Goal: Transaction & Acquisition: Obtain resource

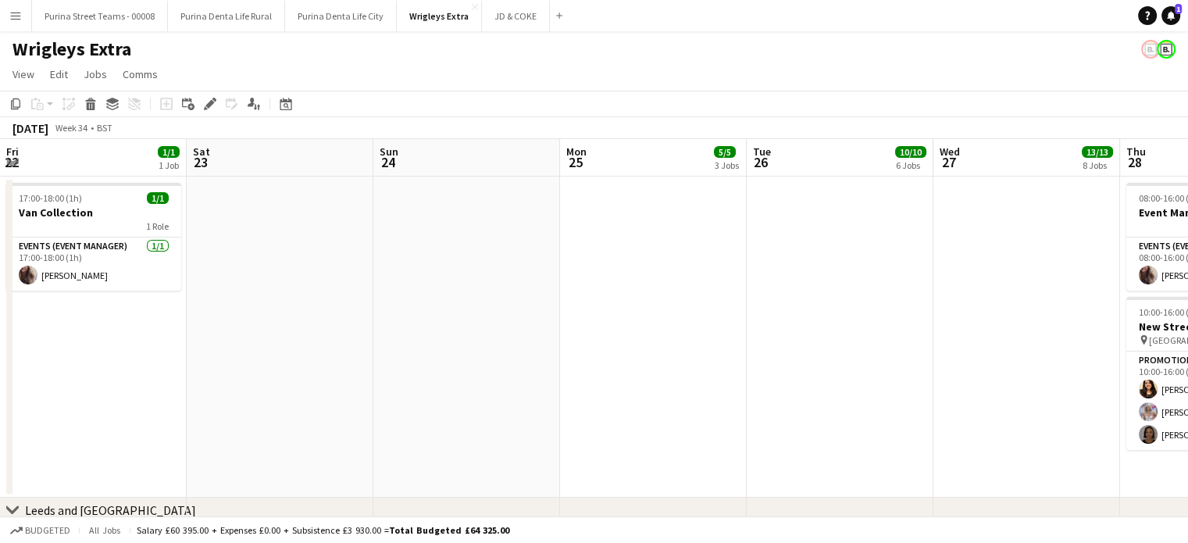
scroll to position [0, 653]
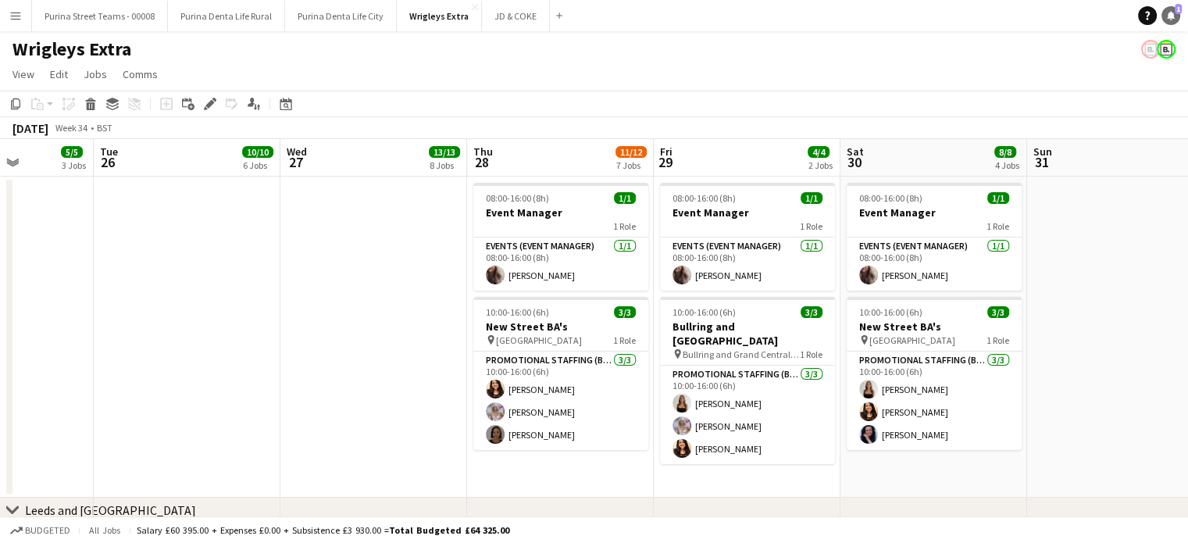
click at [1168, 18] on icon at bounding box center [1171, 15] width 8 height 8
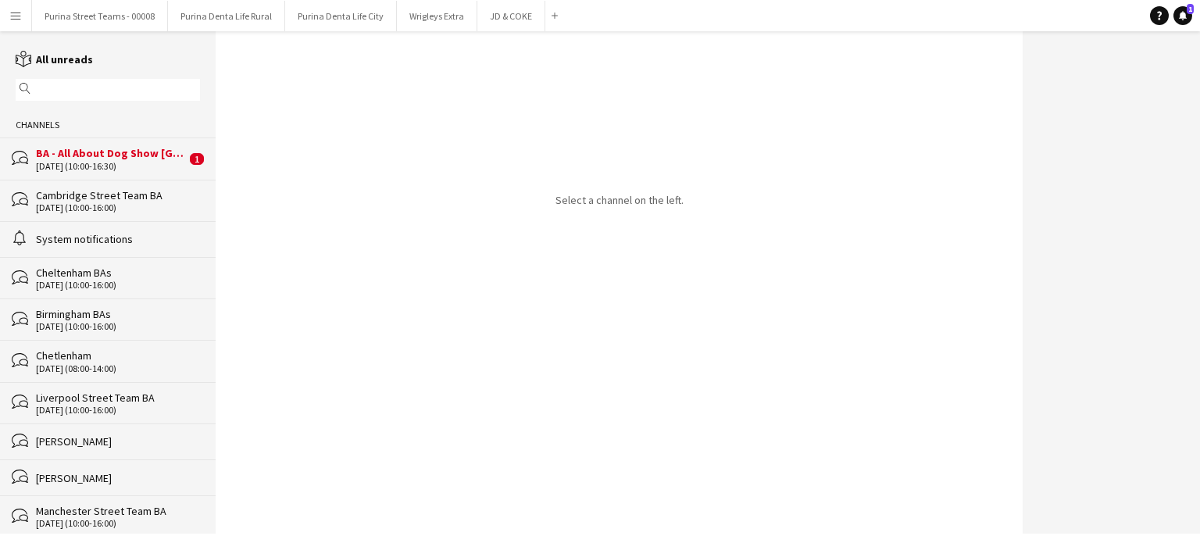
click at [102, 161] on div "[DATE] (10:00-16:30)" at bounding box center [111, 166] width 150 height 11
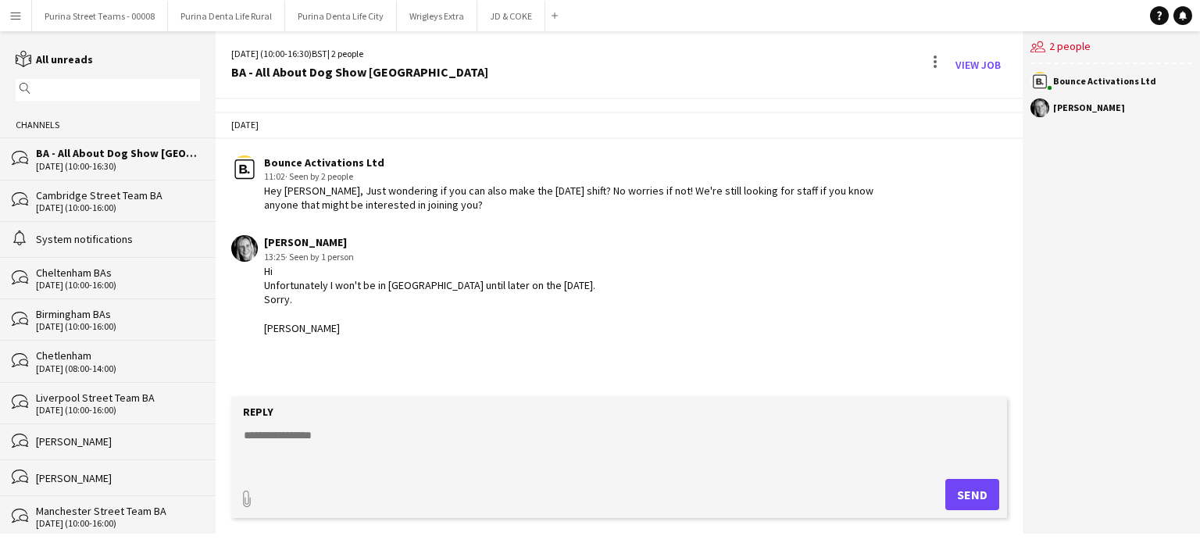
click at [294, 300] on div "Hi Unfortunately I won't be in [GEOGRAPHIC_DATA] until later on the [DATE]. Sor…" at bounding box center [429, 299] width 331 height 71
click at [296, 428] on textarea at bounding box center [622, 447] width 760 height 41
type textarea "**********"
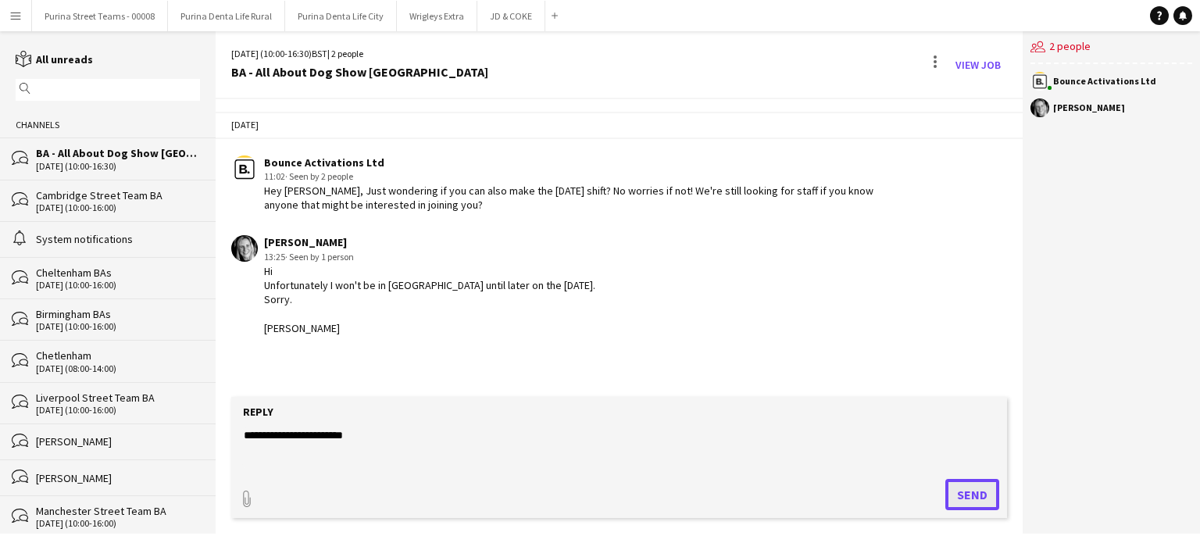
click at [974, 504] on button "Send" at bounding box center [972, 494] width 54 height 31
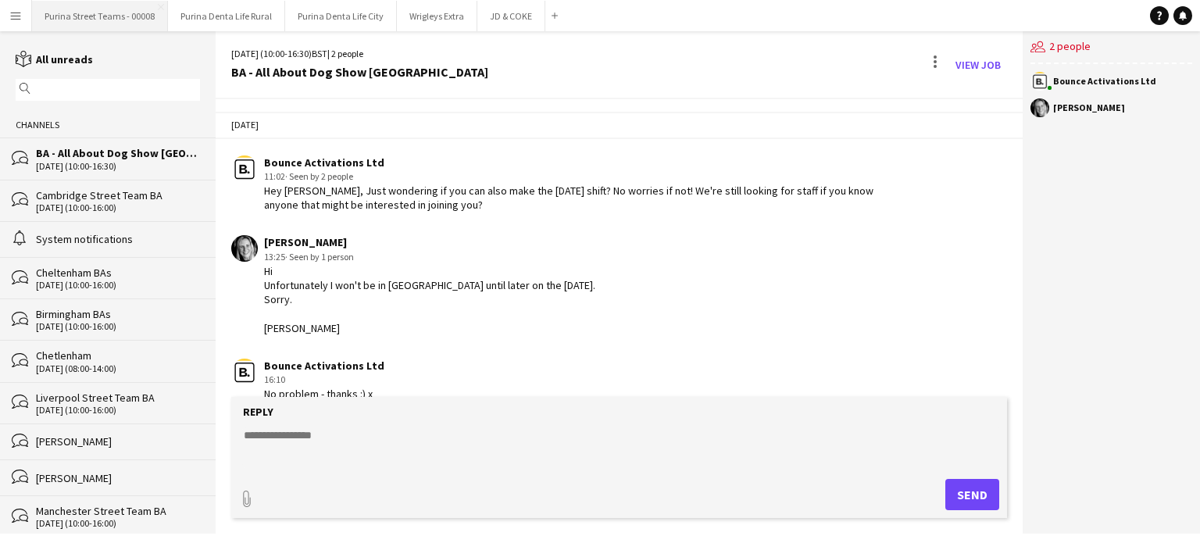
click at [109, 22] on button "Purina Street Teams - 00008 Close" at bounding box center [100, 16] width 136 height 30
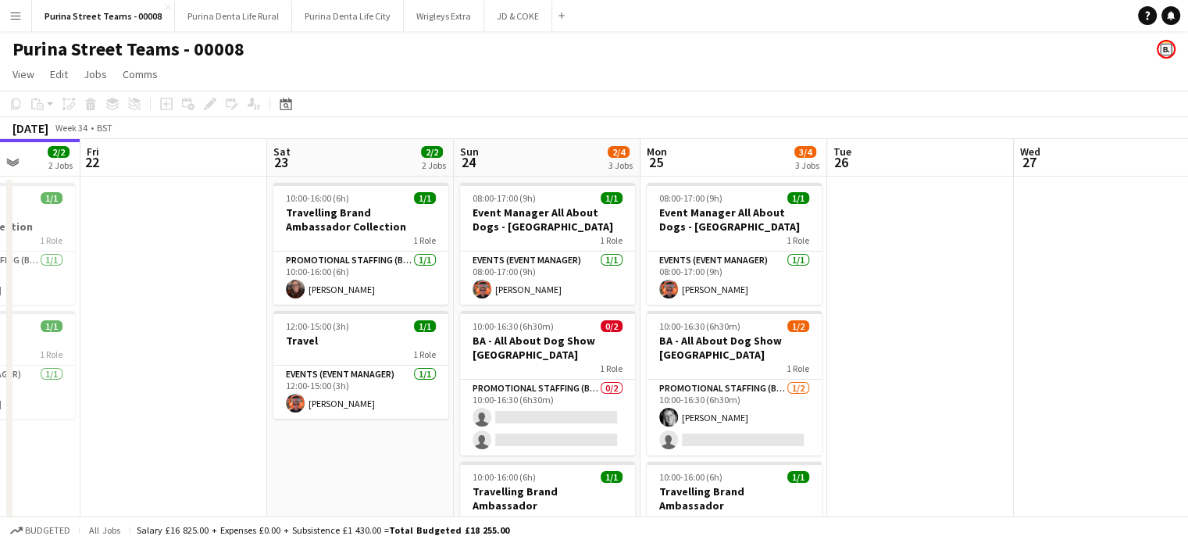
drag, startPoint x: 806, startPoint y: 421, endPoint x: 508, endPoint y: 405, distance: 298.8
click at [508, 405] on app-calendar-viewport "Mon 18 2/2 2 Jobs Tue 19 Wed 20 Thu 21 2/2 2 Jobs Fri 22 Sat 23 2/2 2 Jobs Sun …" at bounding box center [594, 379] width 1188 height 480
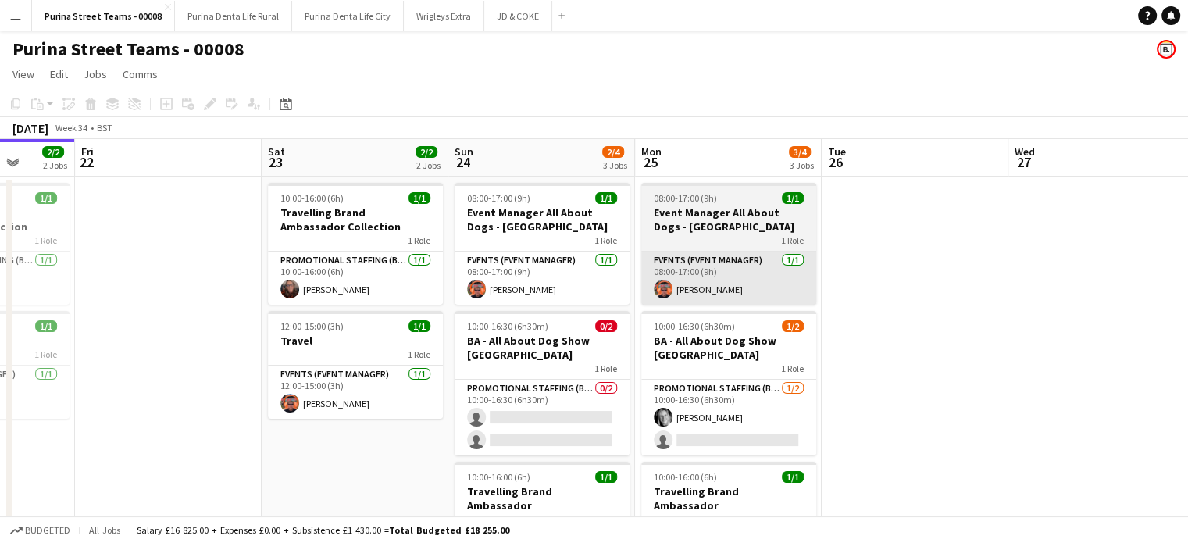
scroll to position [0, 671]
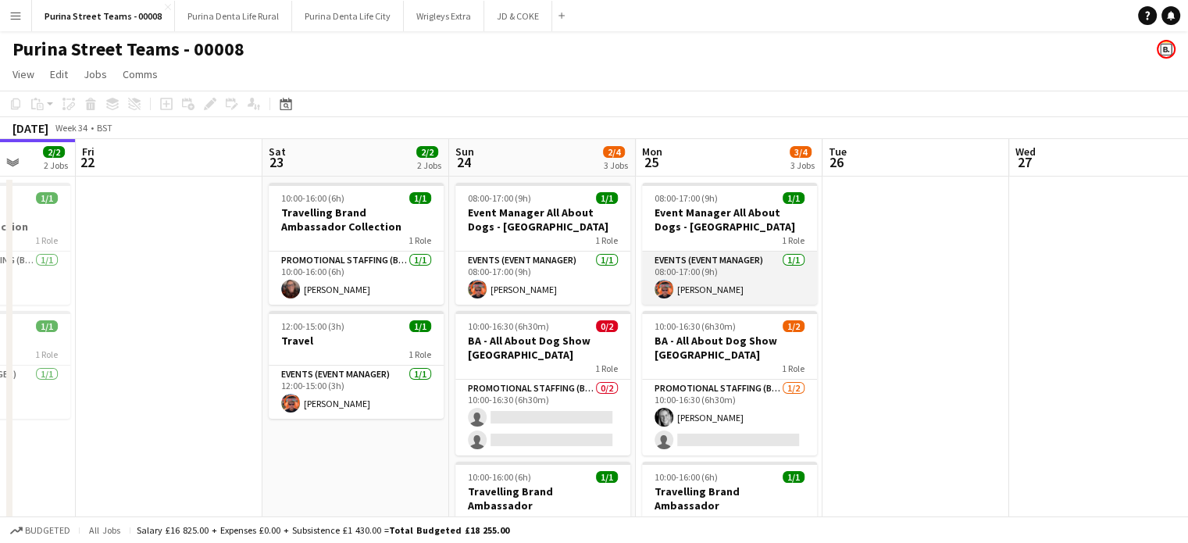
click at [797, 300] on app-date-cell "08:00-17:00 (9h) 1/1 Event Manager All About Dogs - [GEOGRAPHIC_DATA] 1 Role Ev…" at bounding box center [729, 398] width 187 height 442
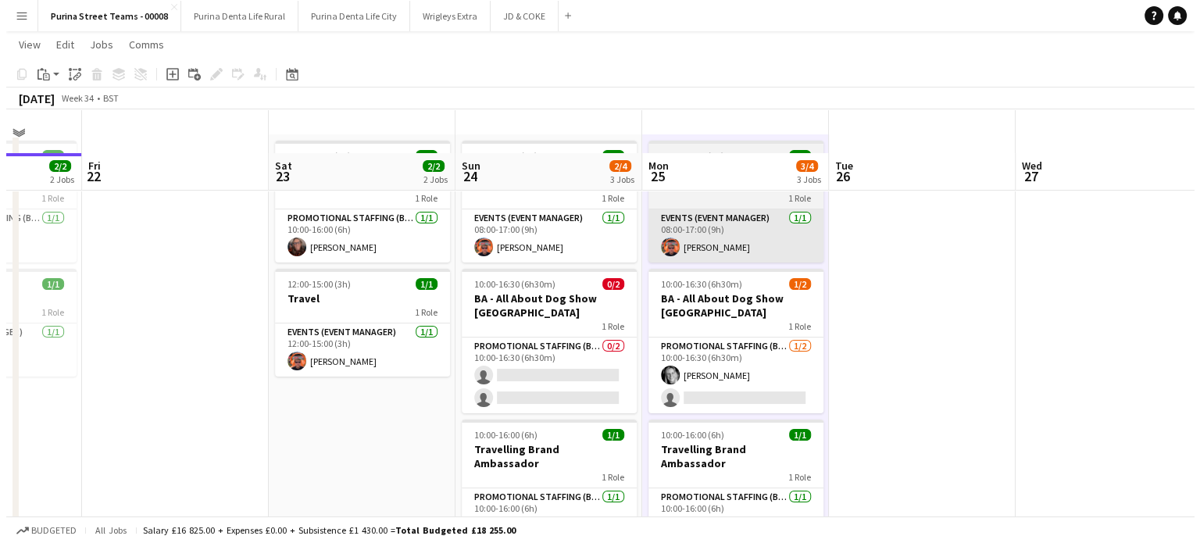
scroll to position [0, 0]
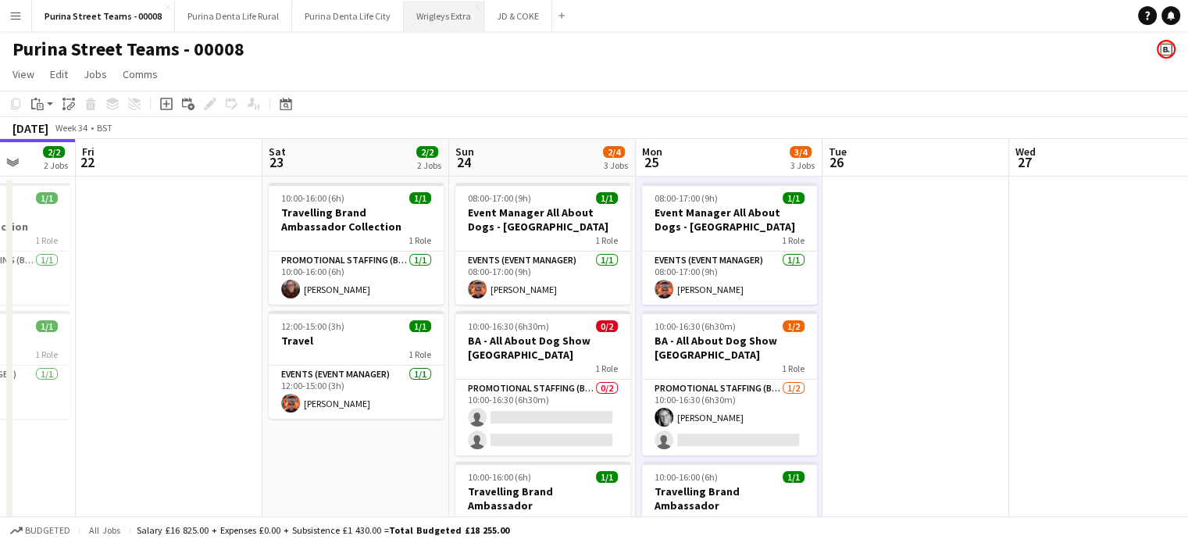
click at [416, 23] on button "Wrigleys Extra Close" at bounding box center [444, 16] width 80 height 30
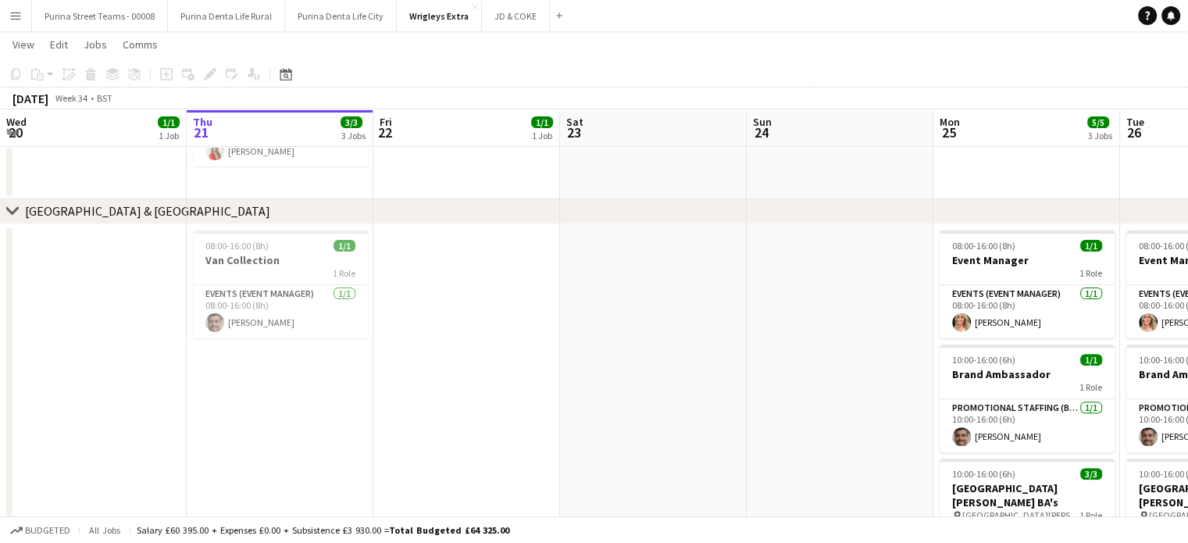
scroll to position [0, 679]
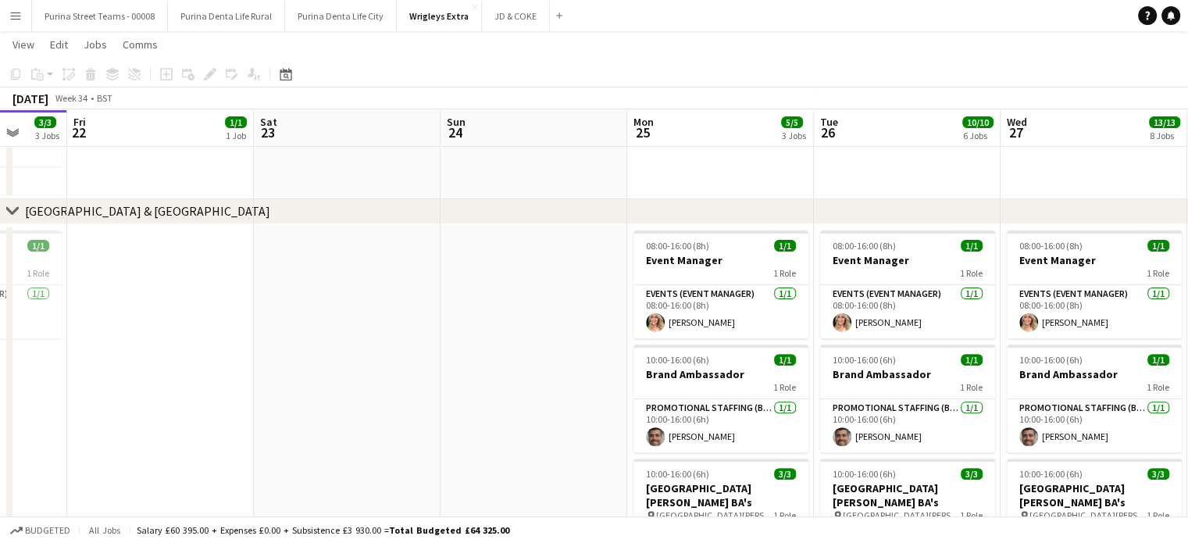
drag, startPoint x: 501, startPoint y: 399, endPoint x: 459, endPoint y: 399, distance: 42.2
click at [459, 399] on app-calendar-viewport "Mon 18 Tue 19 Wed 20 1/1 1 Job Thu 21 3/3 3 Jobs Fri 22 1/1 1 Job Sat 23 Sun 24…" at bounding box center [594, 518] width 1188 height 1853
click at [16, 16] on app-icon "Menu" at bounding box center [15, 15] width 12 height 12
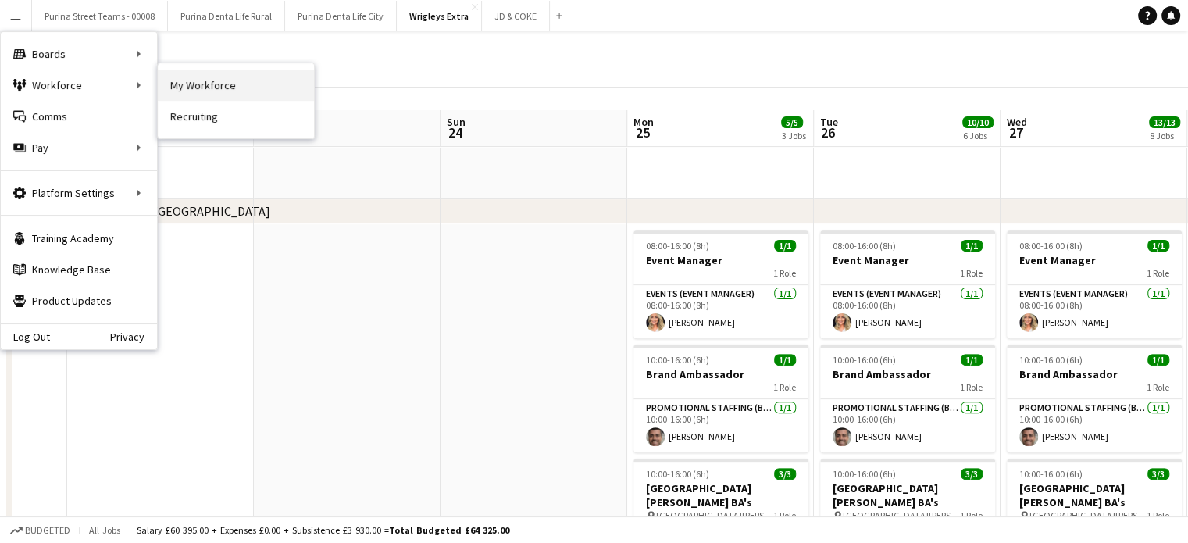
click at [198, 87] on link "My Workforce" at bounding box center [236, 85] width 156 height 31
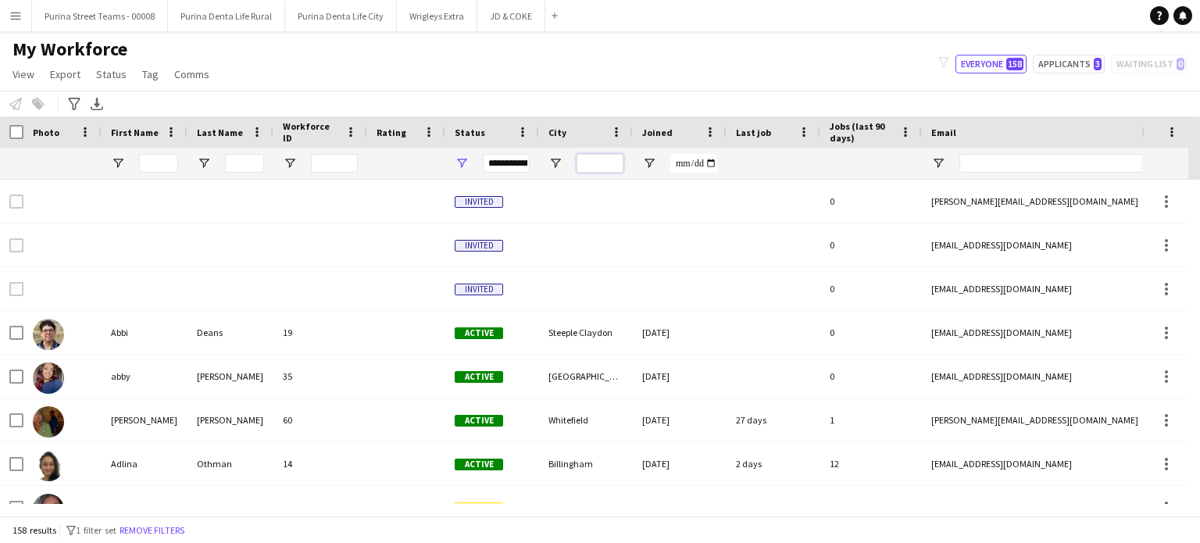
click at [603, 155] on input "City Filter Input" at bounding box center [599, 163] width 47 height 19
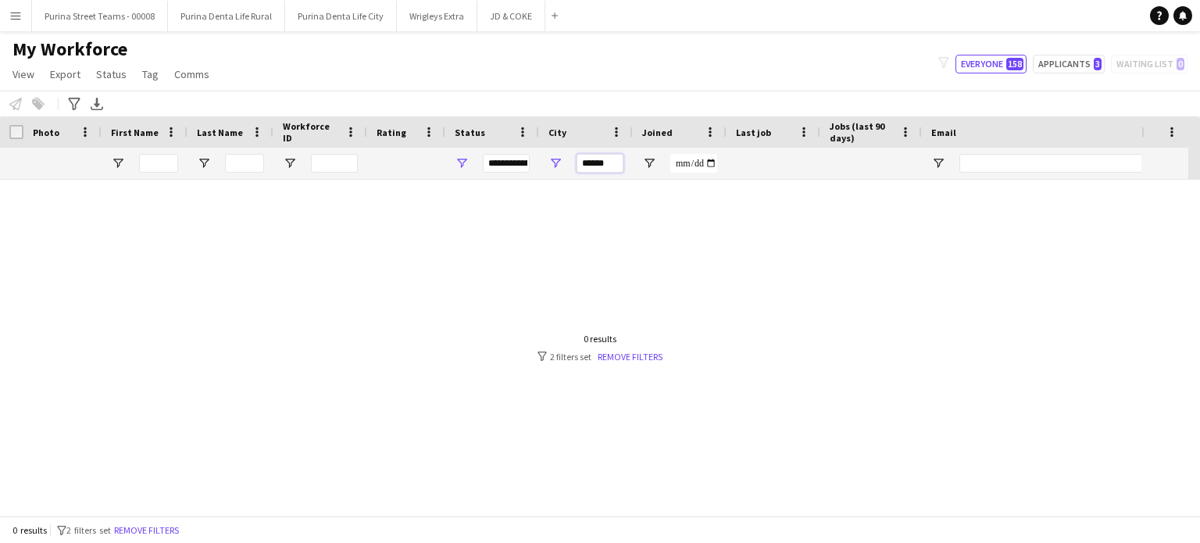
type input "******"
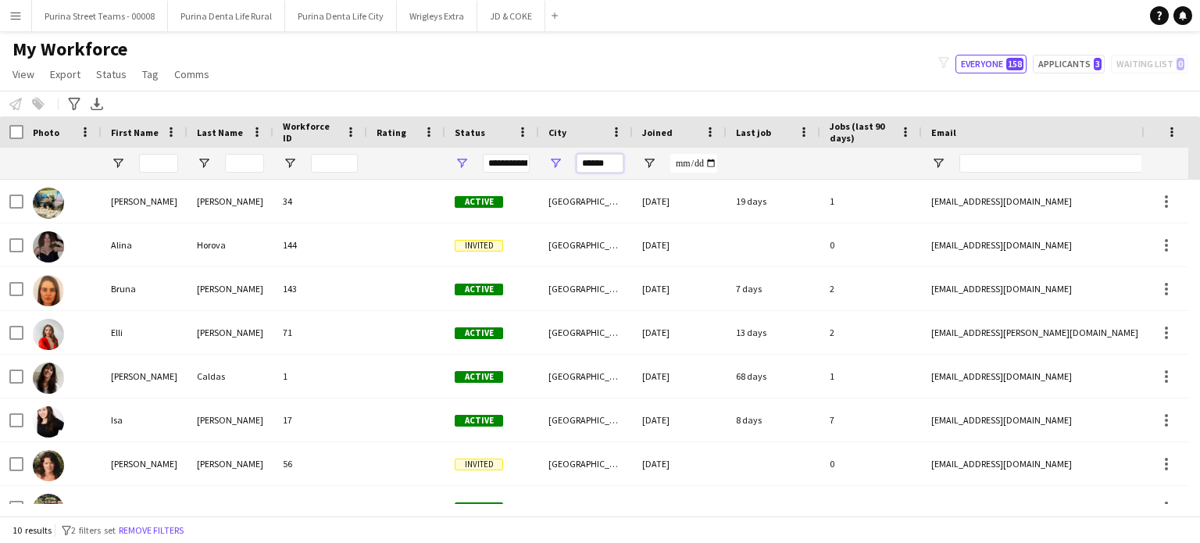
click at [590, 159] on input "******" at bounding box center [599, 163] width 47 height 19
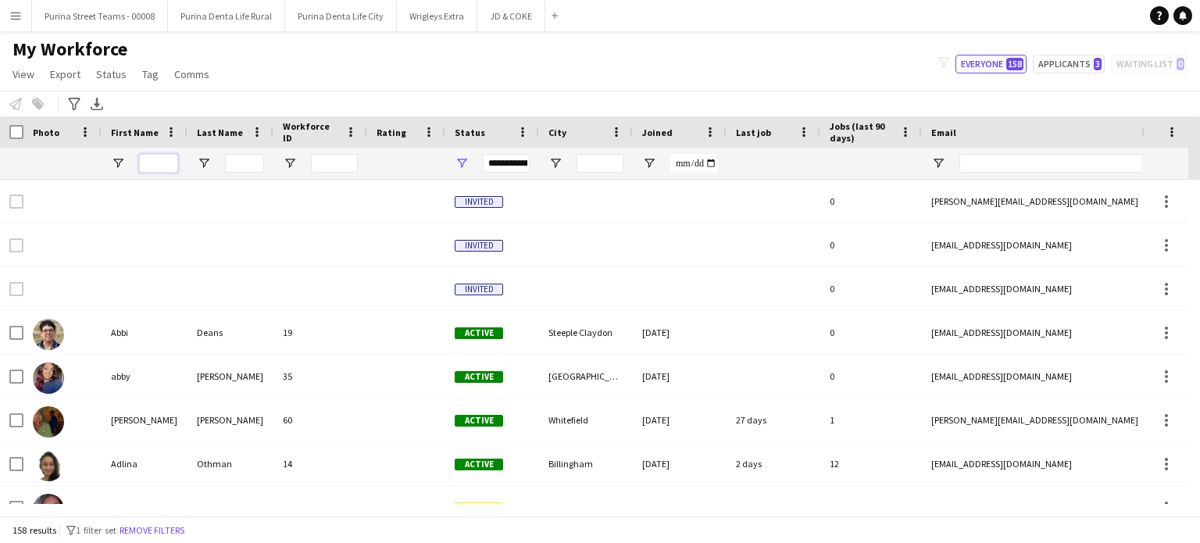
click at [169, 166] on input "First Name Filter Input" at bounding box center [158, 163] width 39 height 19
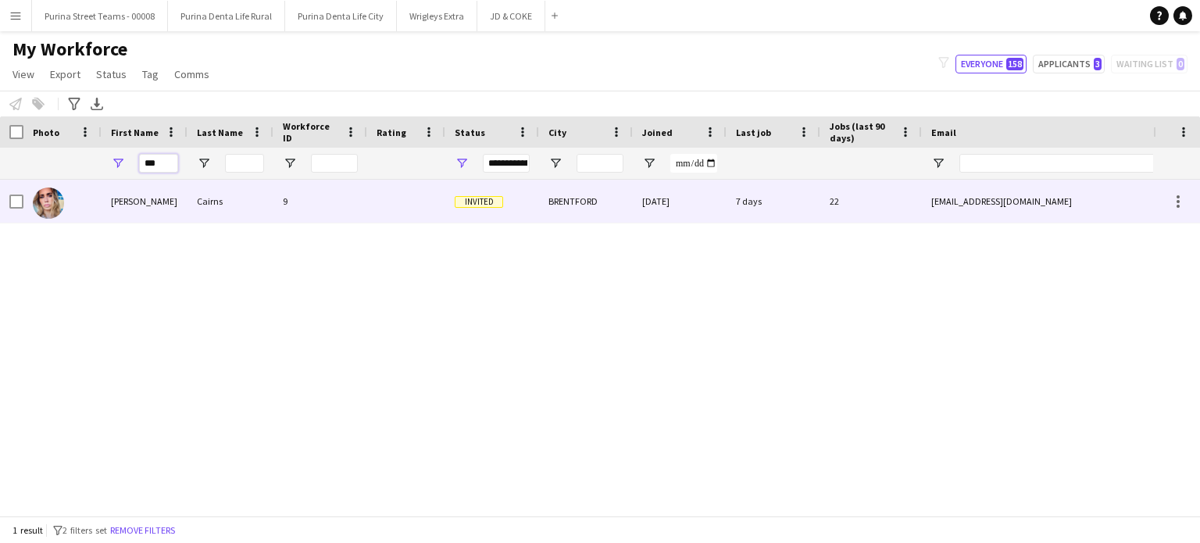
type input "***"
click at [139, 202] on div "[PERSON_NAME]" at bounding box center [145, 201] width 86 height 43
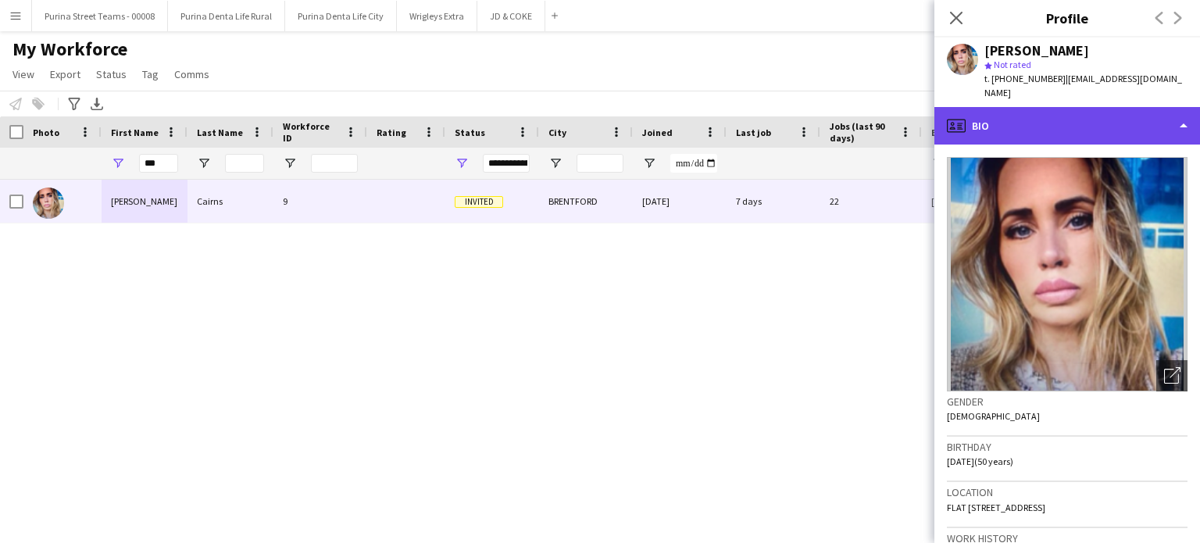
click at [1083, 107] on div "profile Bio" at bounding box center [1067, 125] width 266 height 37
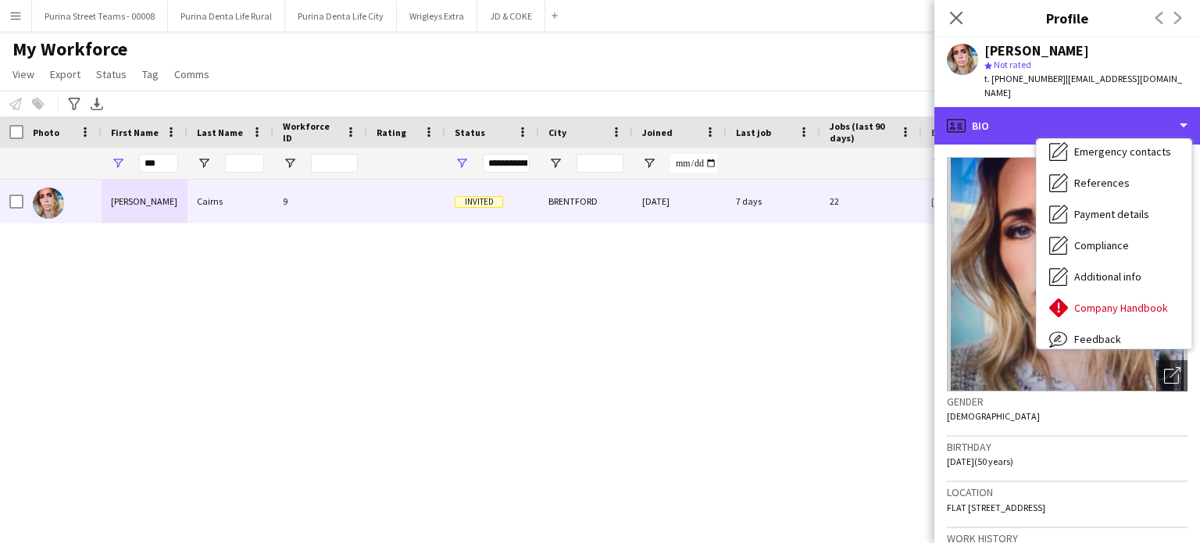
scroll to position [178, 0]
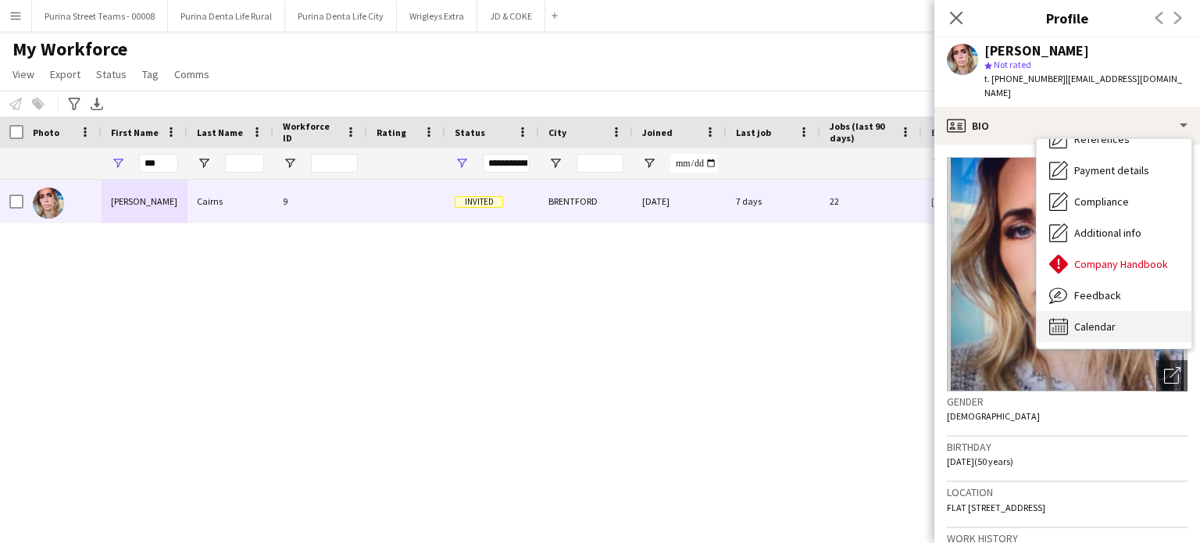
click at [1094, 319] on span "Calendar" at bounding box center [1094, 326] width 41 height 14
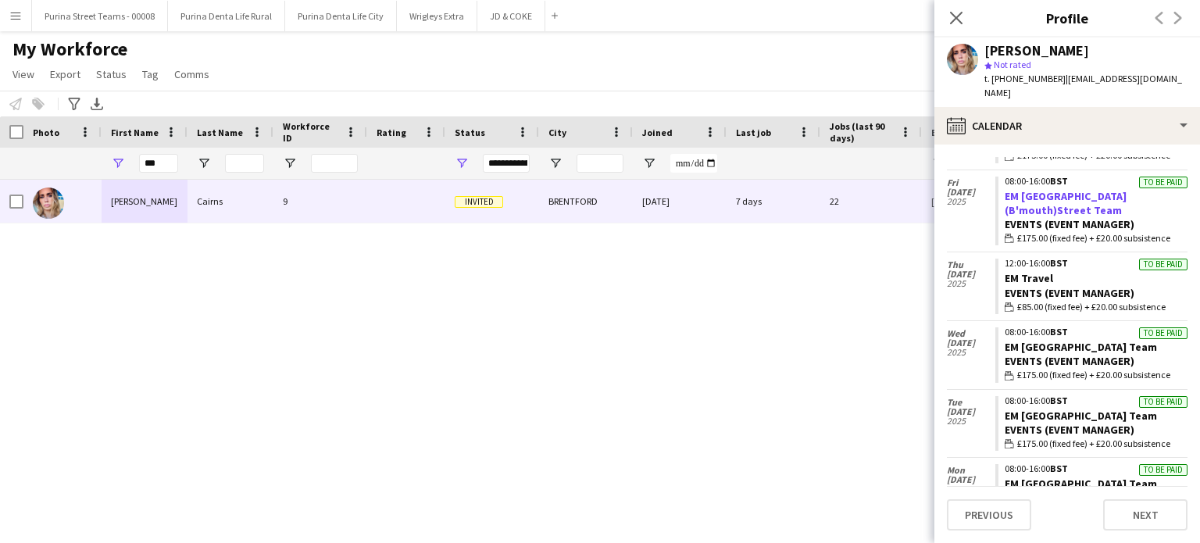
scroll to position [373, 0]
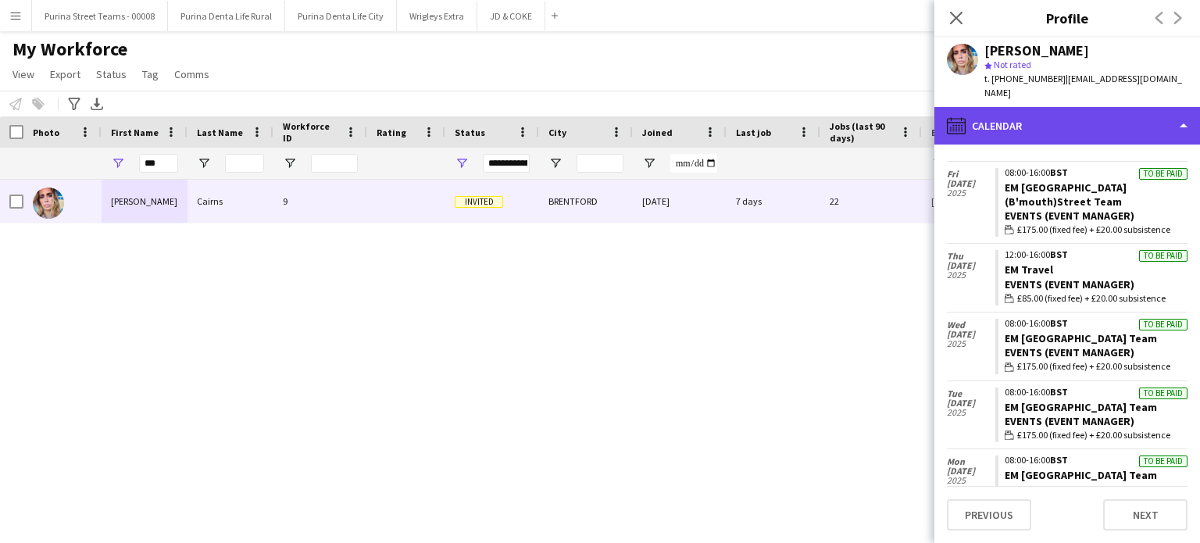
click at [1178, 123] on div "calendar-full Calendar" at bounding box center [1067, 125] width 266 height 37
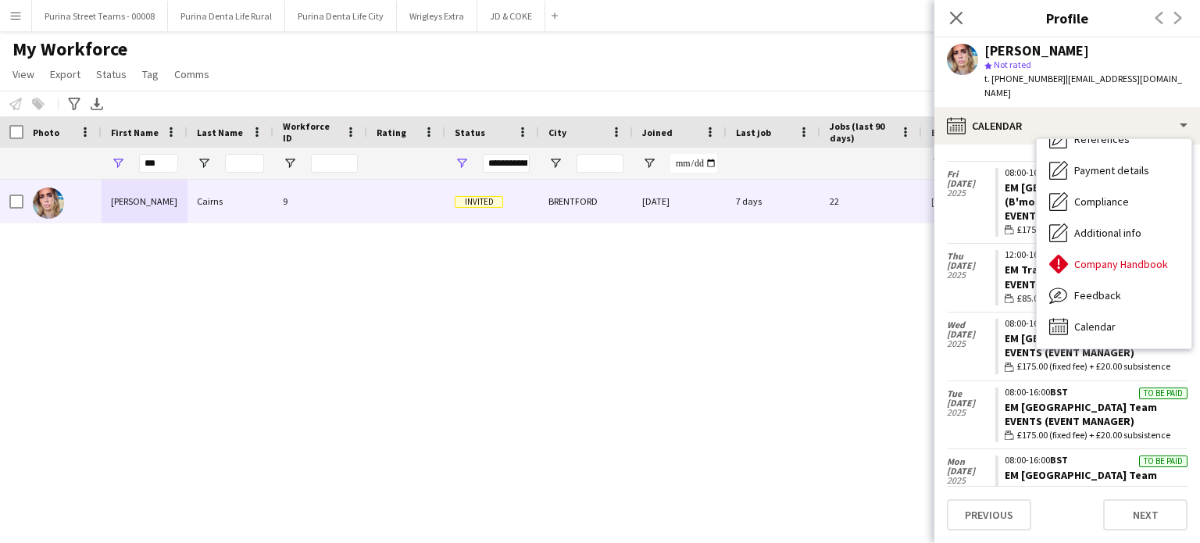
click at [577, 424] on div "[PERSON_NAME] 9 Invited BRENTFORD [DATE] 7 days 22 [EMAIL_ADDRESS][DOMAIN_NAME]…" at bounding box center [576, 342] width 1153 height 324
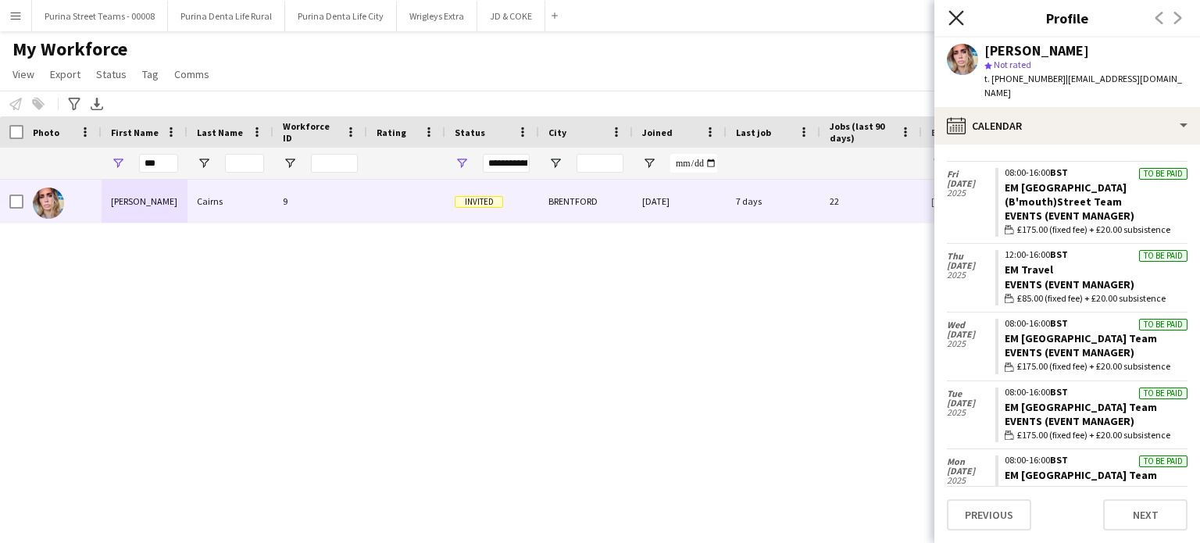
click at [956, 12] on icon "Close pop-in" at bounding box center [955, 17] width 15 height 15
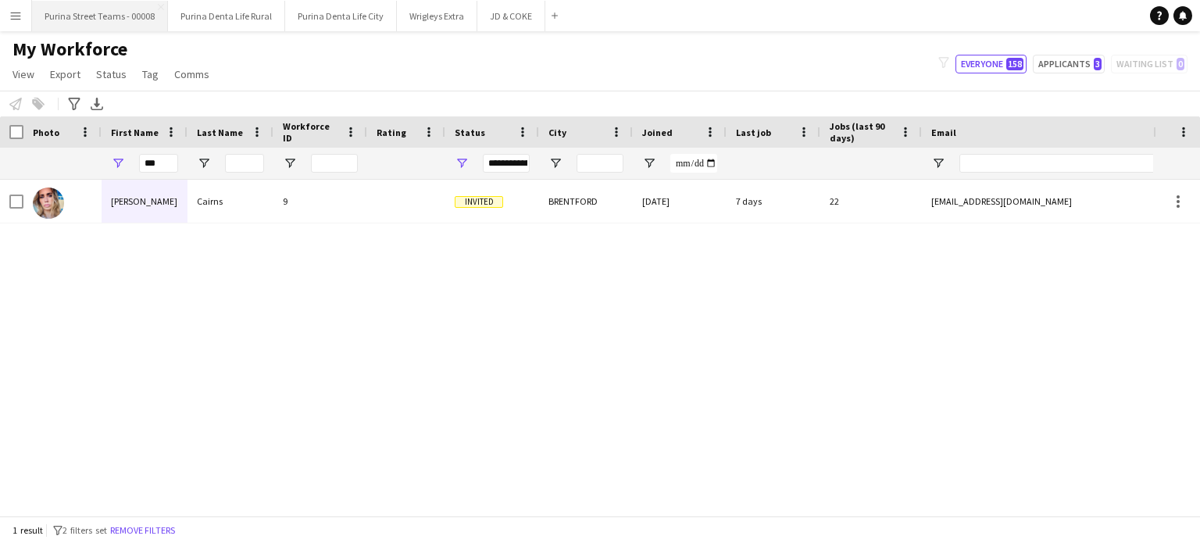
click at [106, 24] on button "Purina Street Teams - 00008 Close" at bounding box center [100, 16] width 136 height 30
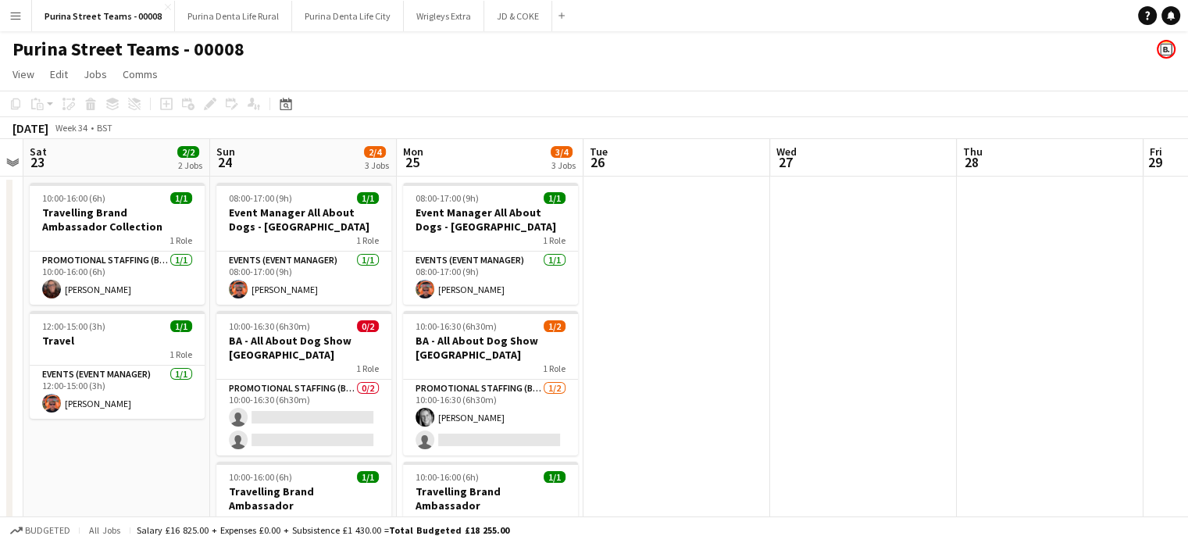
drag, startPoint x: 681, startPoint y: 472, endPoint x: 182, endPoint y: 368, distance: 509.8
click at [182, 368] on app-calendar-viewport "Wed 20 Thu 21 2/2 2 Jobs Fri 22 Sat 23 2/2 2 Jobs Sun 24 2/4 3 Jobs Mon 25 3/4 …" at bounding box center [594, 379] width 1188 height 480
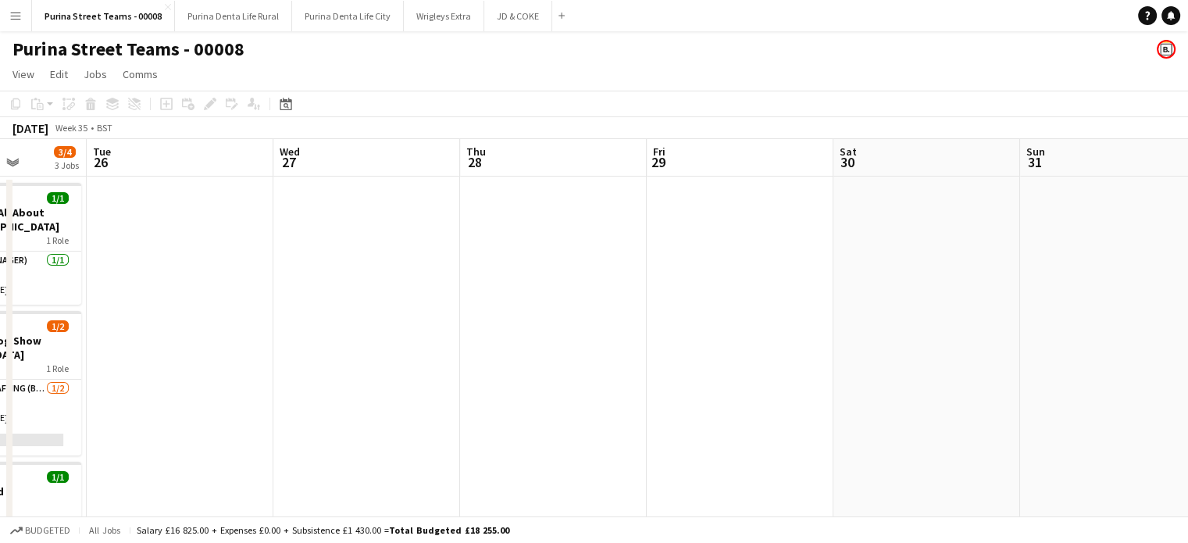
scroll to position [0, 601]
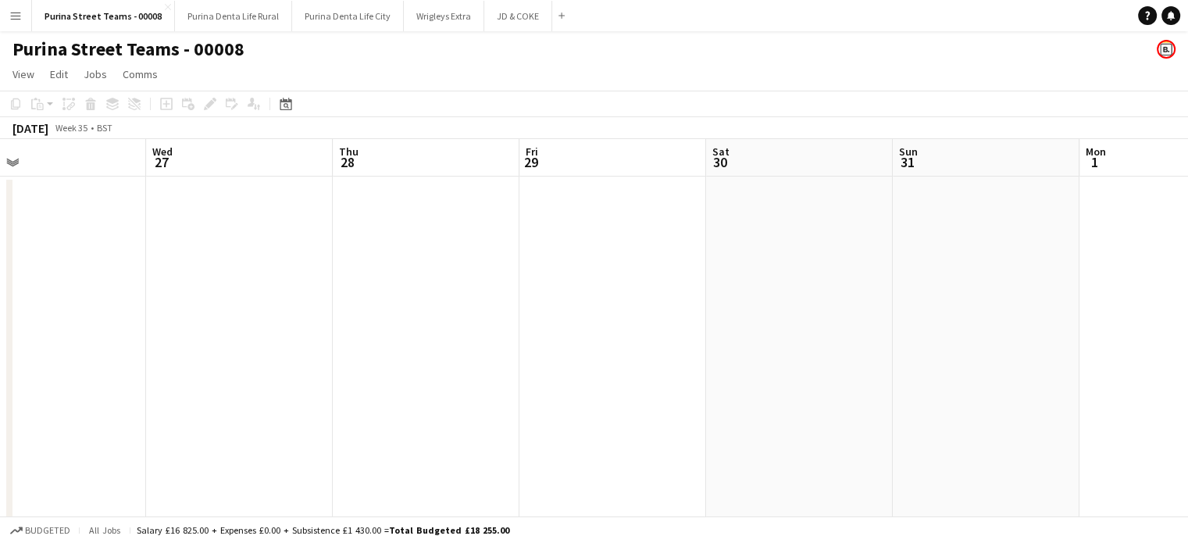
drag, startPoint x: 1103, startPoint y: 371, endPoint x: 479, endPoint y: 354, distance: 624.3
click at [479, 354] on app-calendar-viewport "Sat 23 2/2 2 Jobs Sun 24 2/4 3 Jobs Mon 25 3/4 3 Jobs Tue 26 Wed 27 Thu 28 Fri …" at bounding box center [594, 379] width 1188 height 480
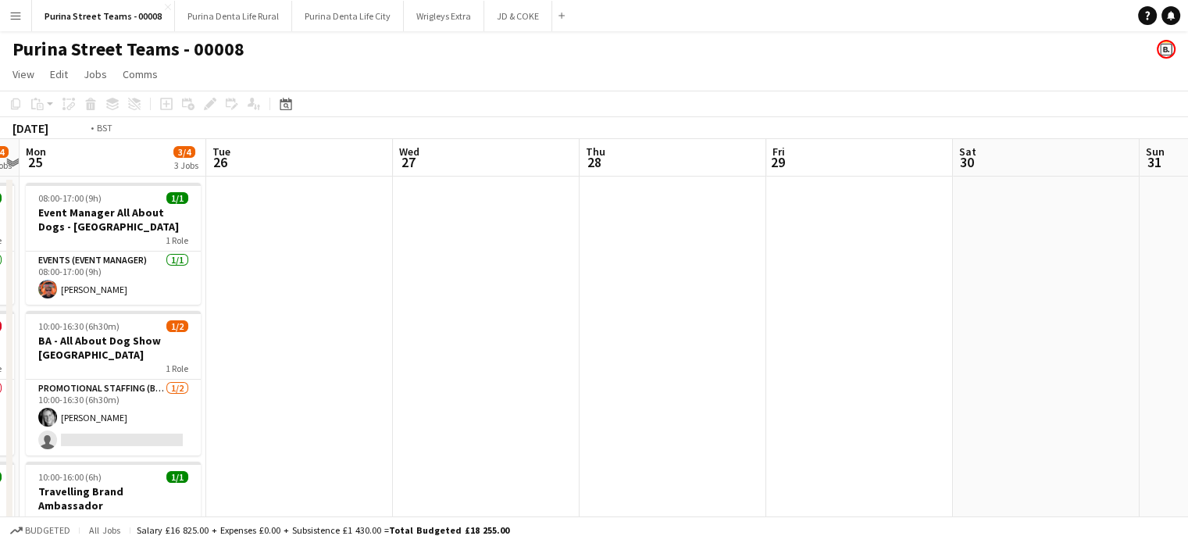
scroll to position [0, 341]
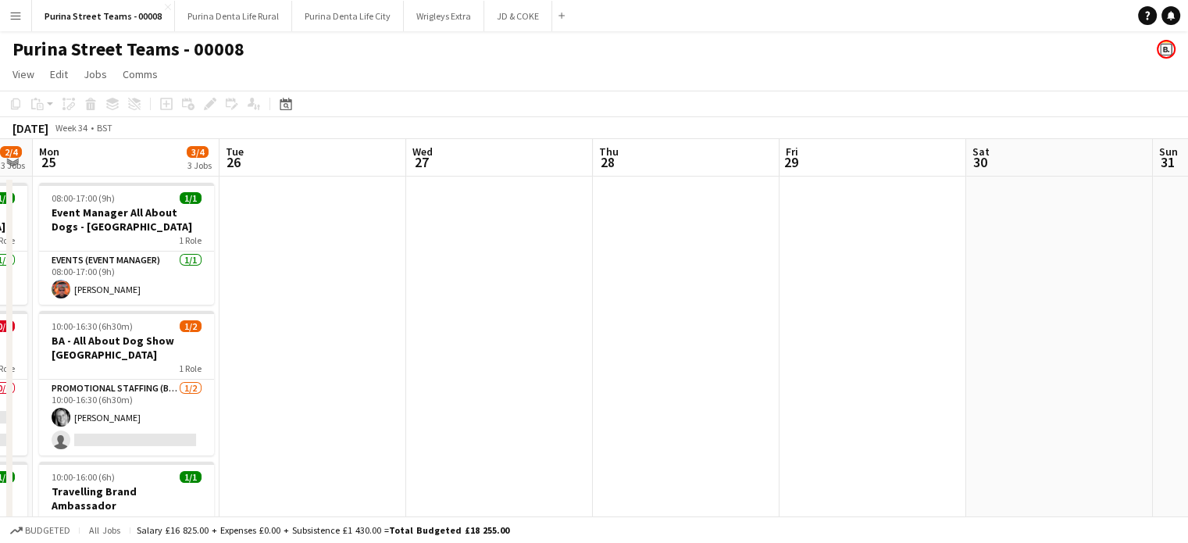
drag, startPoint x: 376, startPoint y: 315, endPoint x: 620, endPoint y: 342, distance: 246.0
click at [620, 342] on app-calendar-viewport "Sat 23 2/2 2 Jobs Sun 24 2/4 3 Jobs Mon 25 3/4 3 Jobs Tue 26 Wed 27 Thu 28 Fri …" at bounding box center [594, 379] width 1188 height 480
click at [515, 346] on app-date-cell at bounding box center [499, 398] width 187 height 442
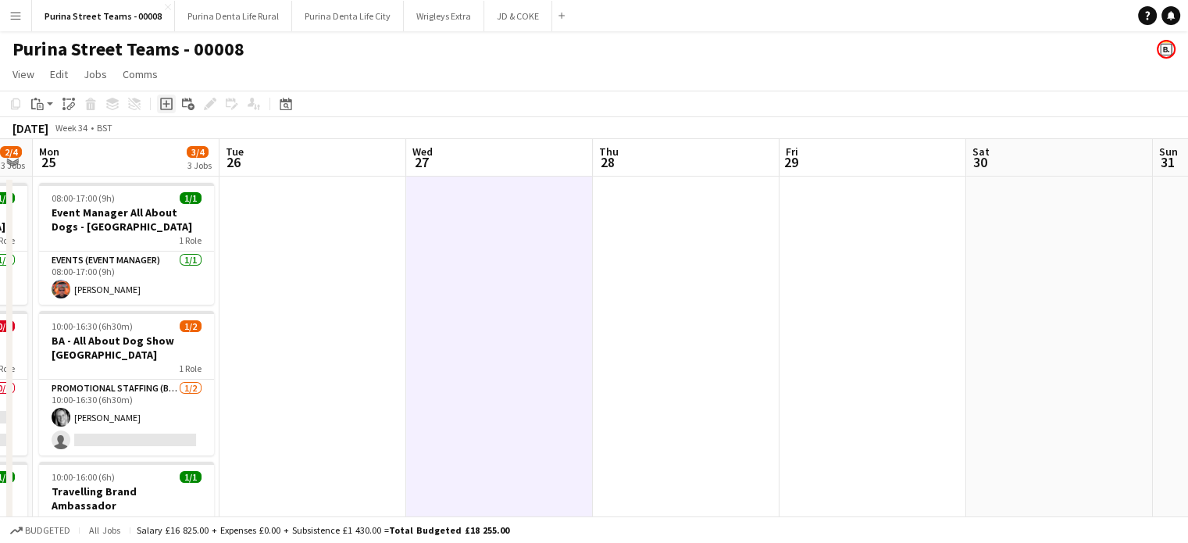
click at [175, 104] on div "Add job" at bounding box center [166, 104] width 19 height 19
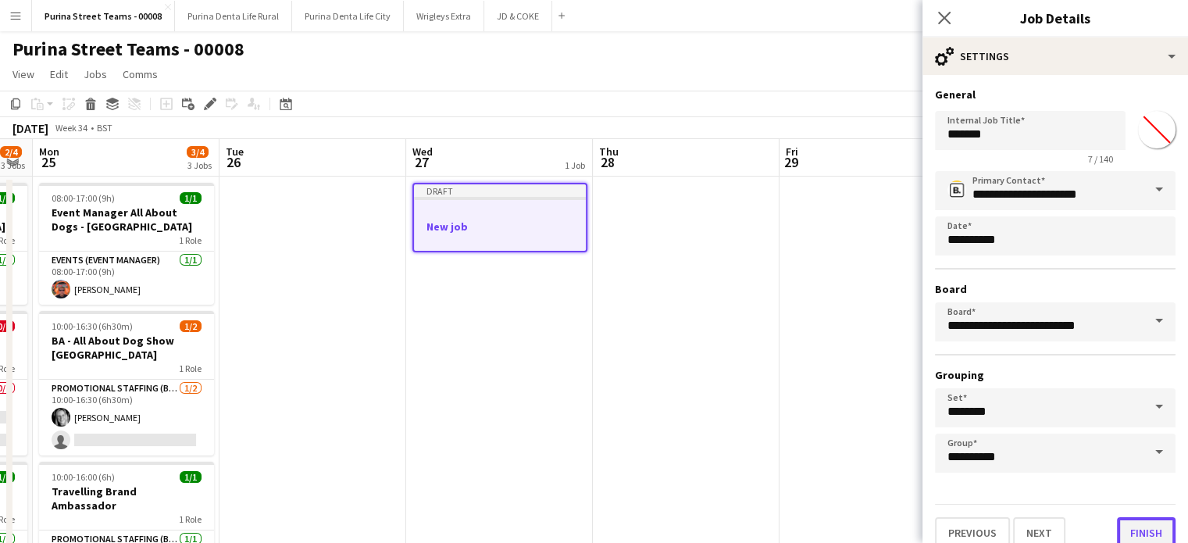
click at [1129, 517] on button "Finish" at bounding box center [1146, 532] width 59 height 31
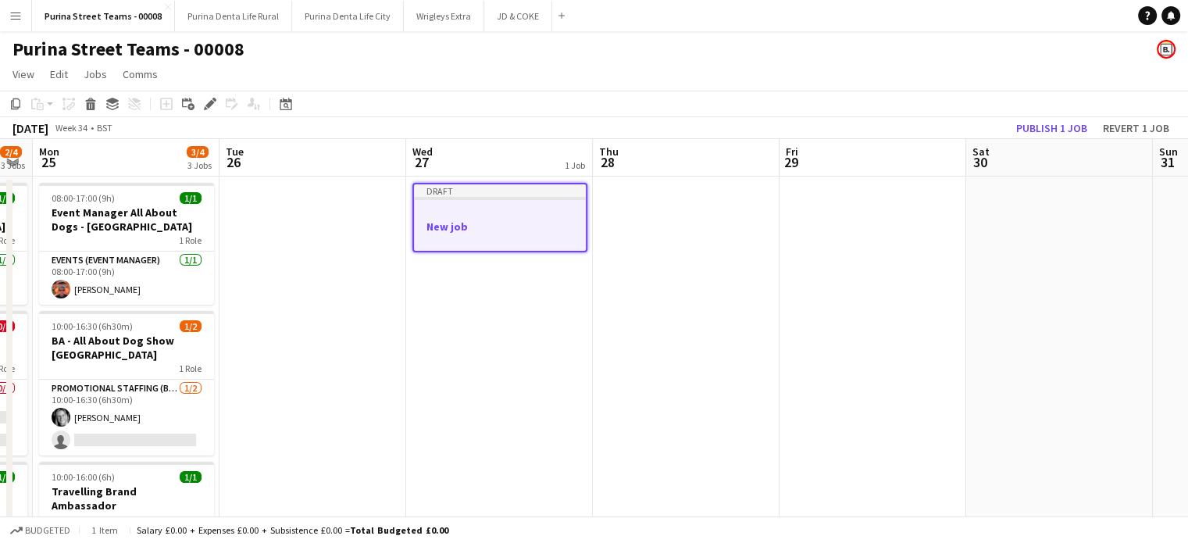
click at [495, 221] on h3 "New job" at bounding box center [500, 226] width 172 height 14
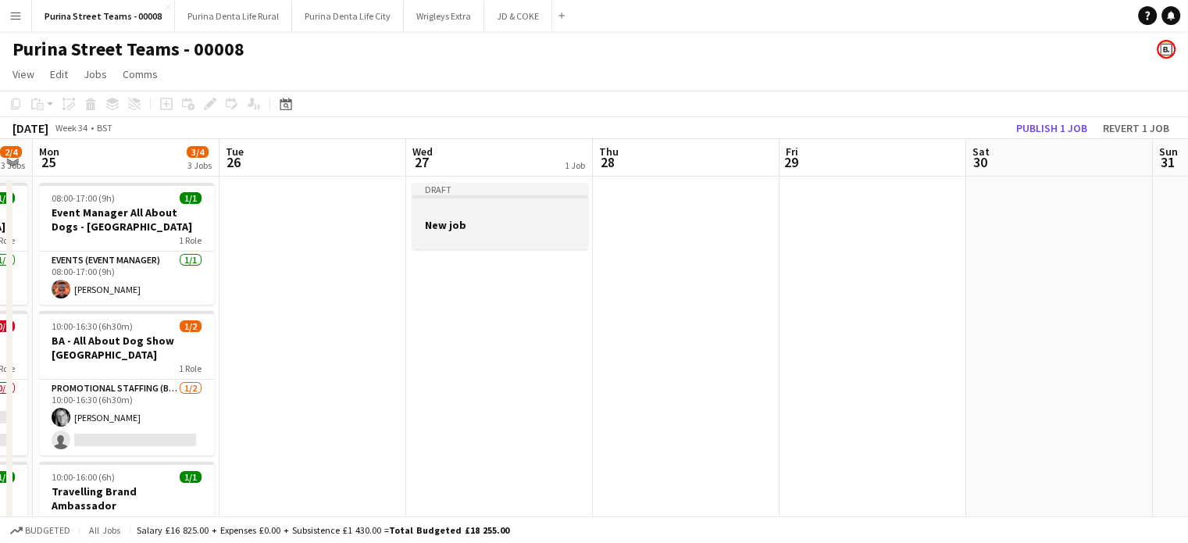
click at [480, 234] on div at bounding box center [499, 238] width 175 height 12
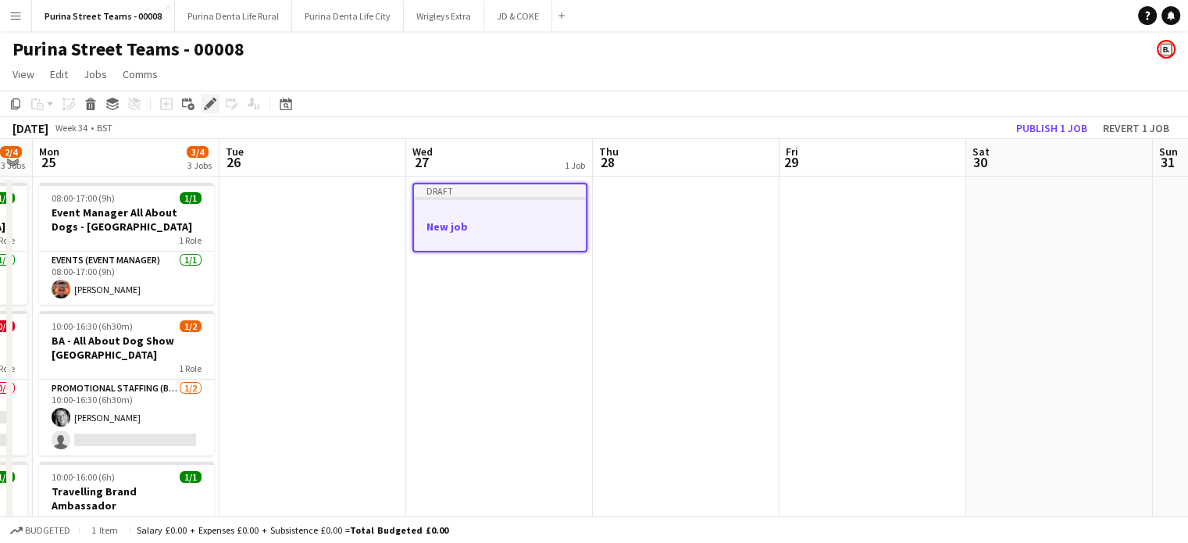
click at [214, 109] on icon "Edit" at bounding box center [210, 104] width 12 height 12
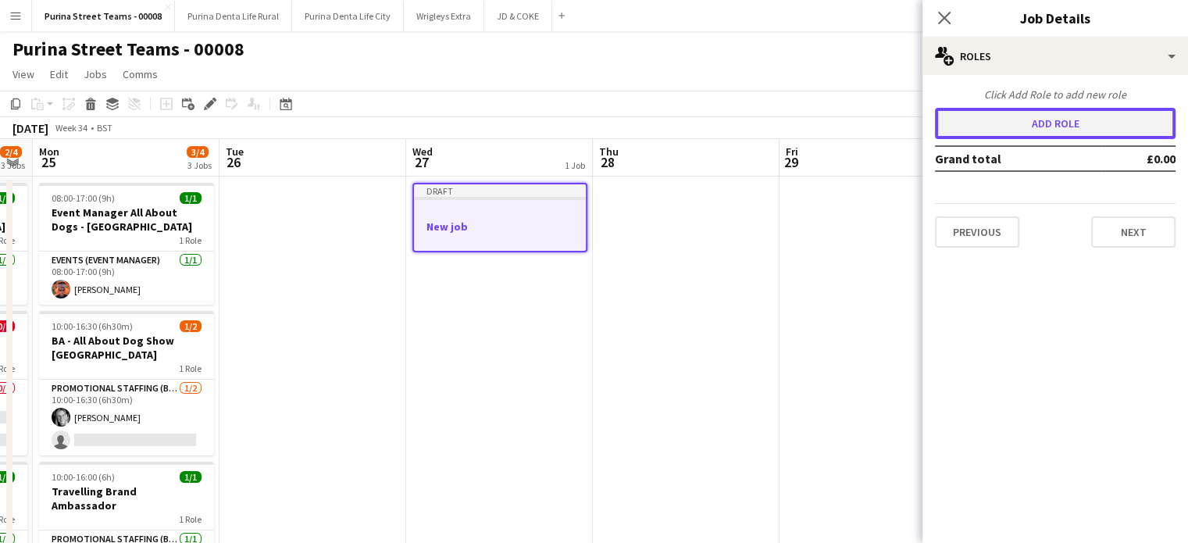
click at [1117, 122] on button "Add role" at bounding box center [1055, 123] width 241 height 31
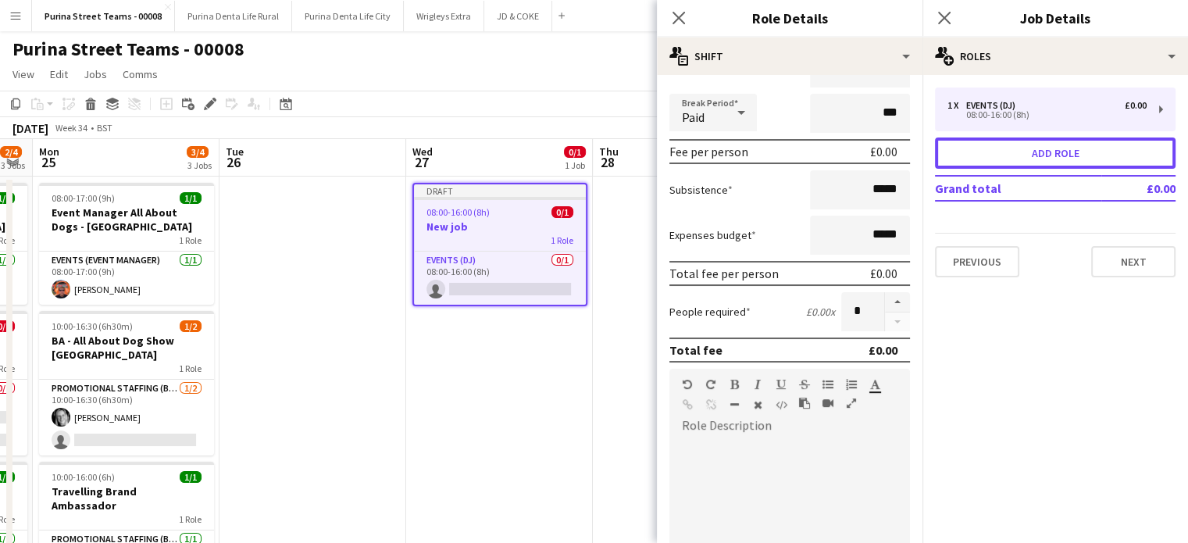
scroll to position [0, 0]
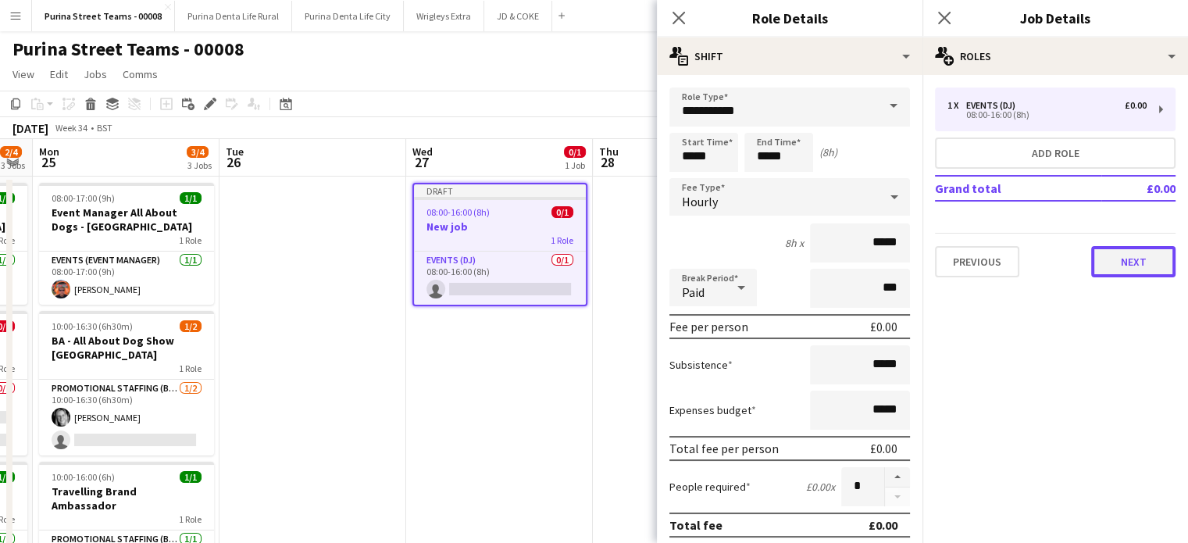
click at [1145, 265] on button "Next" at bounding box center [1133, 261] width 84 height 31
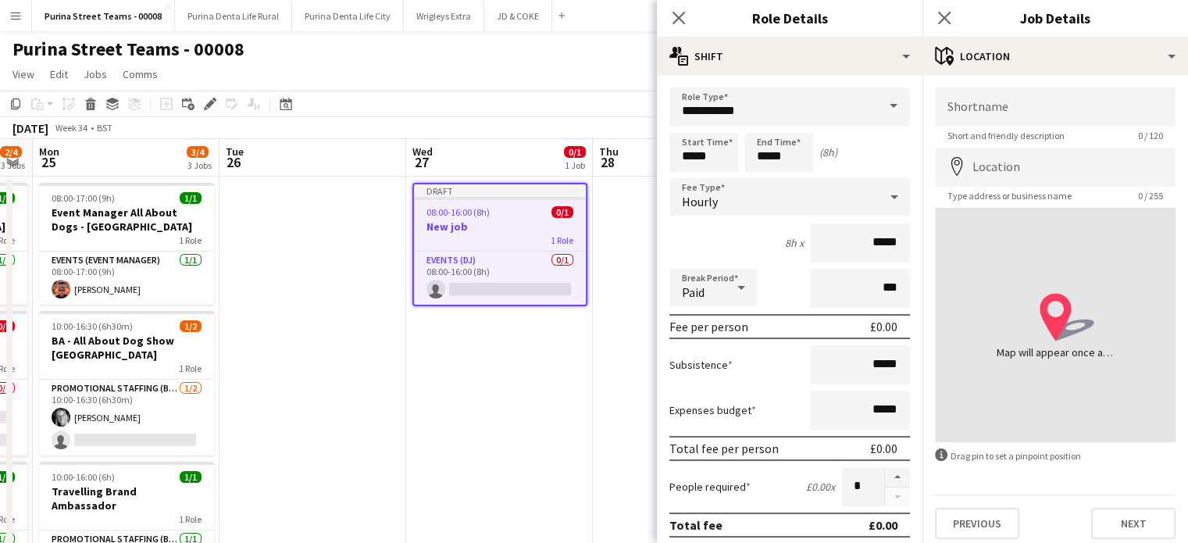
scroll to position [7, 0]
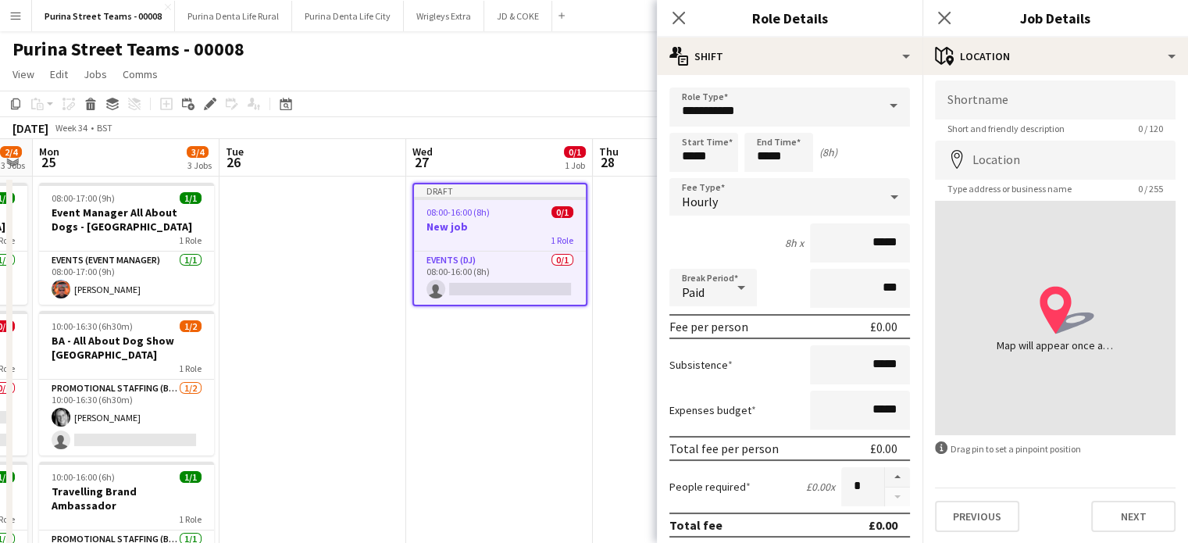
click at [597, 380] on app-date-cell at bounding box center [686, 398] width 187 height 442
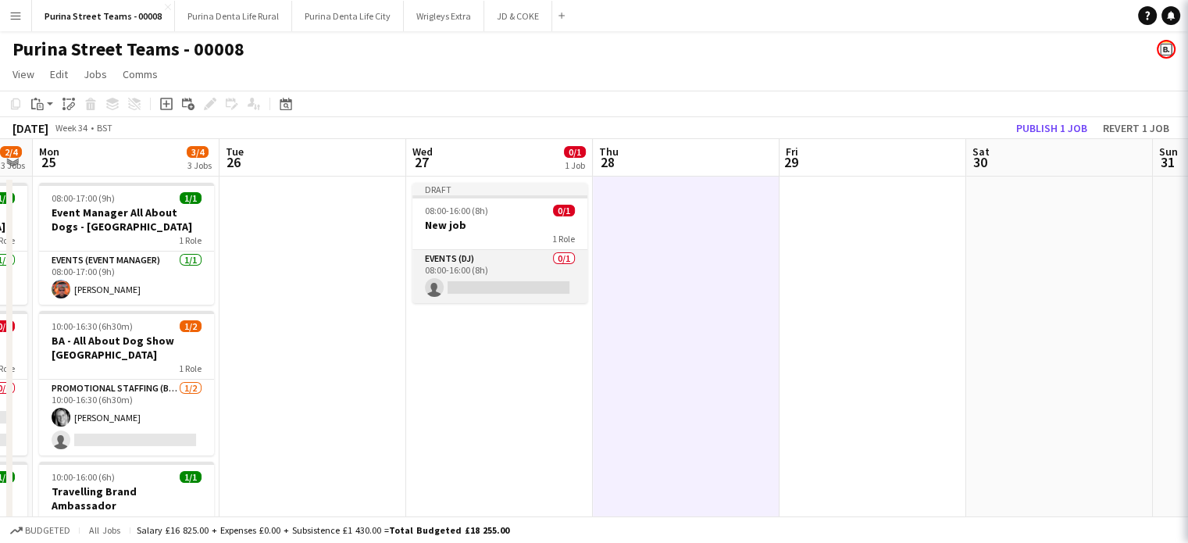
scroll to position [0, 0]
click at [505, 284] on app-card-role "Events (DJ) 0/1 08:00-16:00 (8h) single-neutral-actions" at bounding box center [499, 276] width 175 height 53
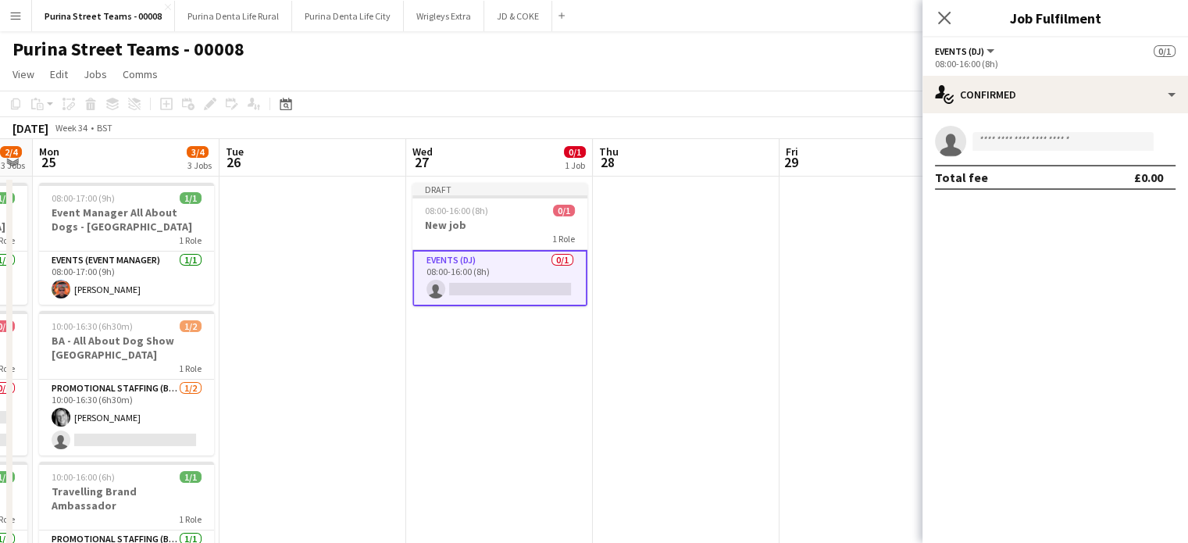
click at [1027, 130] on app-invite-slot "single-neutral-actions" at bounding box center [1055, 141] width 266 height 31
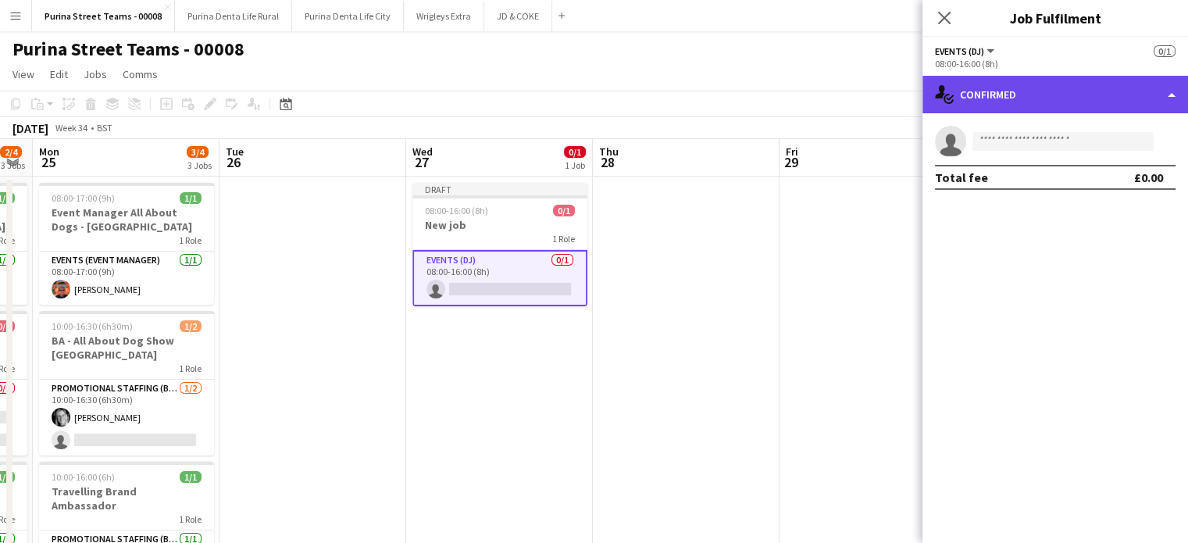
click at [1085, 101] on div "single-neutral-actions-check-2 Confirmed" at bounding box center [1055, 94] width 266 height 37
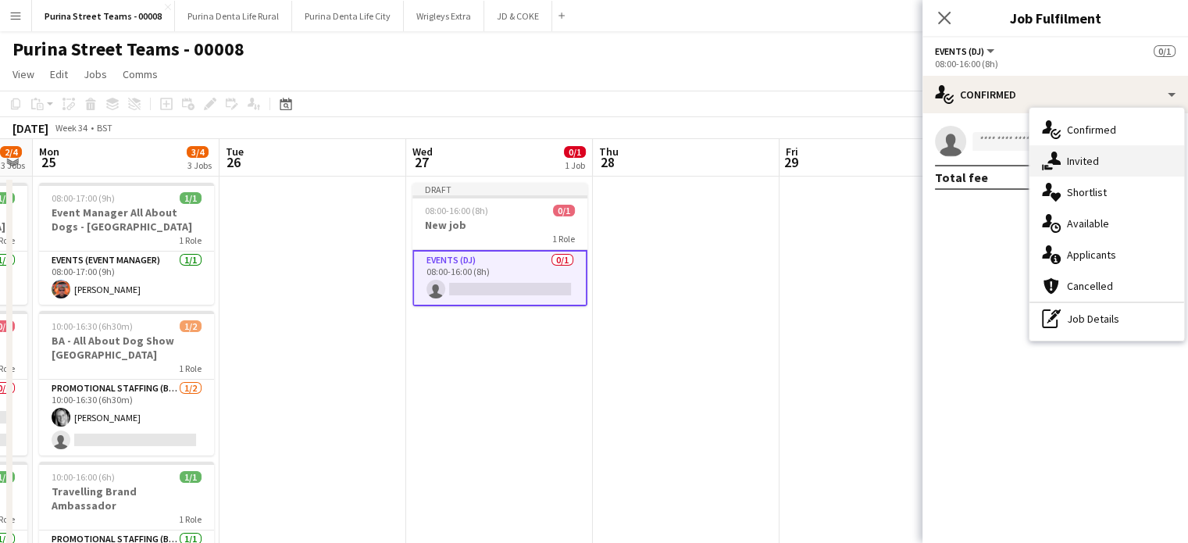
click at [1078, 159] on div "single-neutral-actions-share-1 Invited" at bounding box center [1106, 160] width 155 height 31
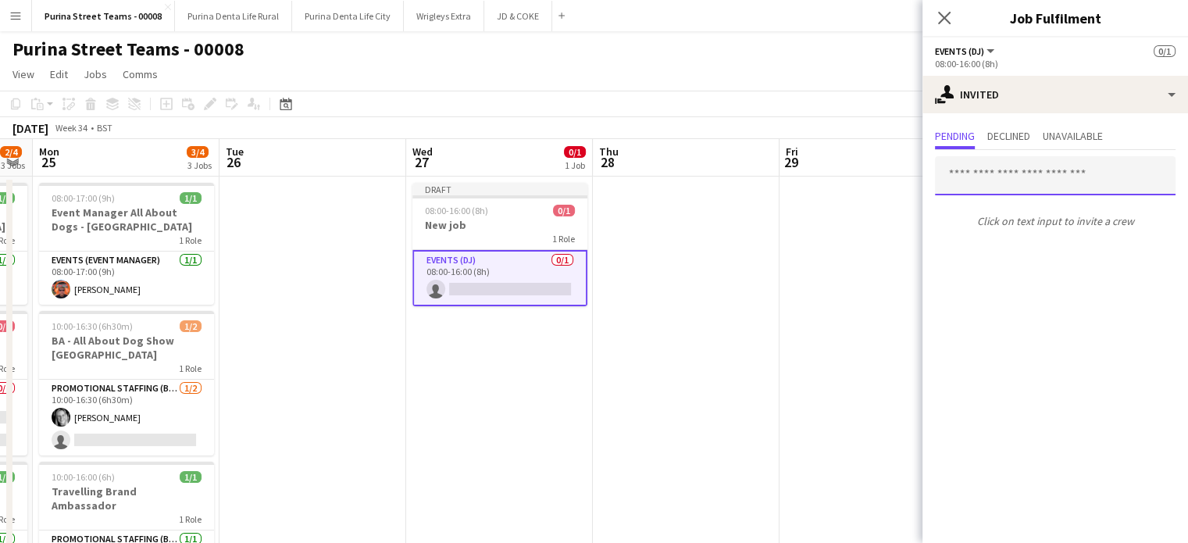
click at [1015, 182] on input "text" at bounding box center [1055, 175] width 241 height 39
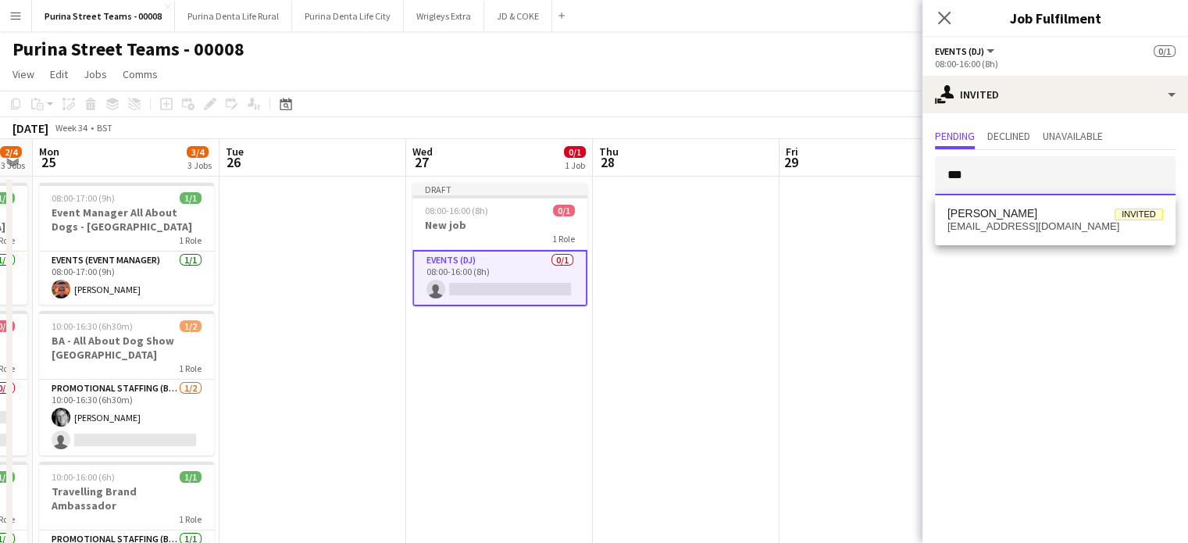
type input "***"
click at [1031, 355] on mat-expansion-panel "user-plus Invited Pending Declined Unavailable *** Click on text input to invit…" at bounding box center [1055, 328] width 266 height 430
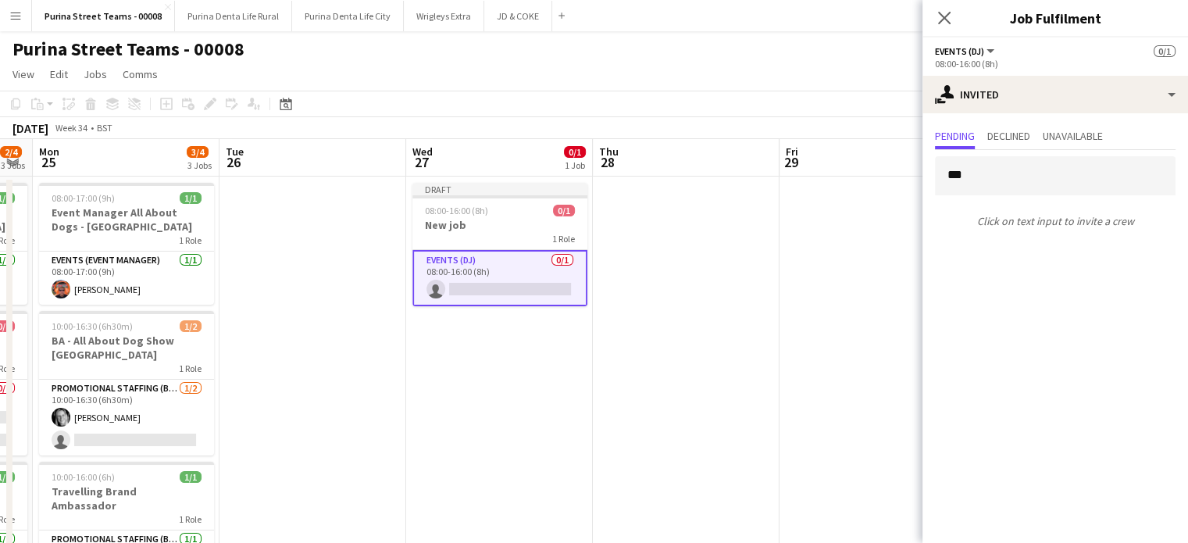
click at [947, 21] on icon at bounding box center [944, 18] width 12 height 12
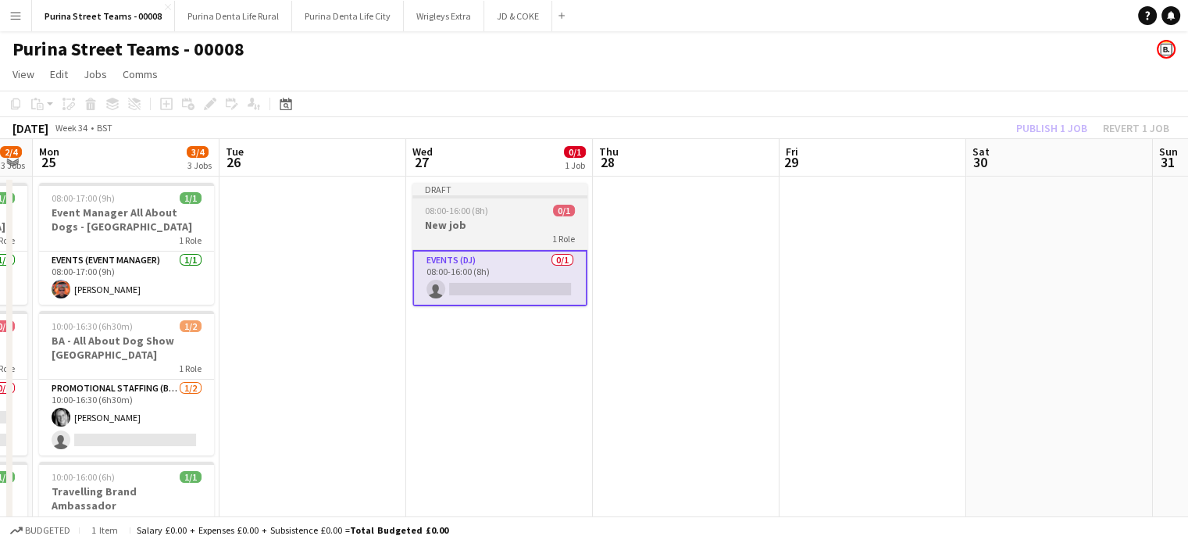
scroll to position [0, 339]
drag, startPoint x: 495, startPoint y: 177, endPoint x: 497, endPoint y: 191, distance: 13.4
click at [497, 191] on app-date-cell "Draft 08:00-16:00 (8h) 0/1 New job 1 Role Events (DJ) 0/1 08:00-16:00 (8h) sing…" at bounding box center [501, 398] width 187 height 442
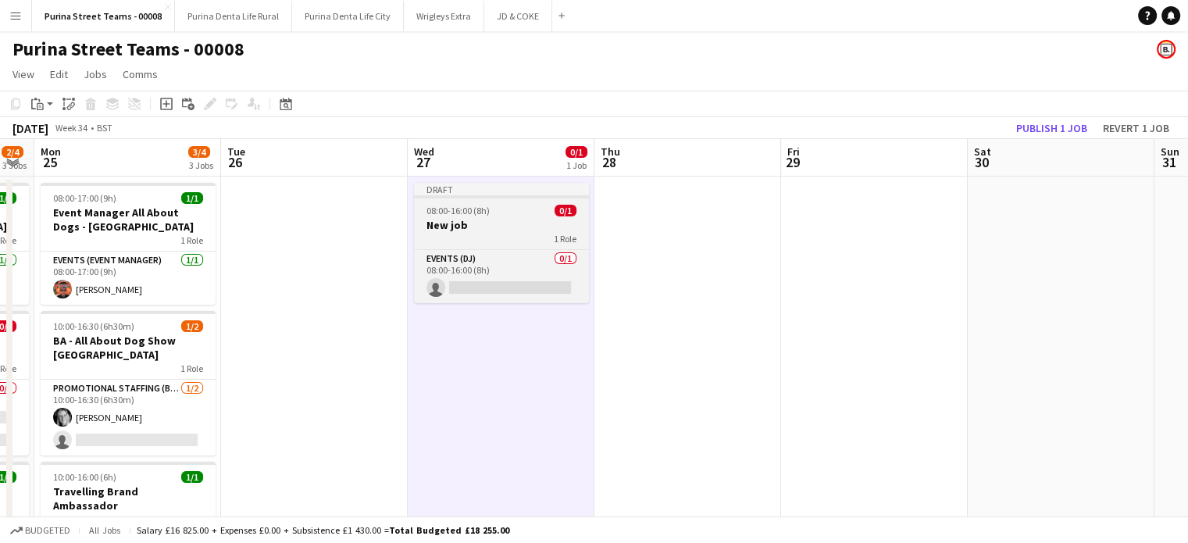
click at [507, 192] on div "Draft" at bounding box center [501, 189] width 175 height 12
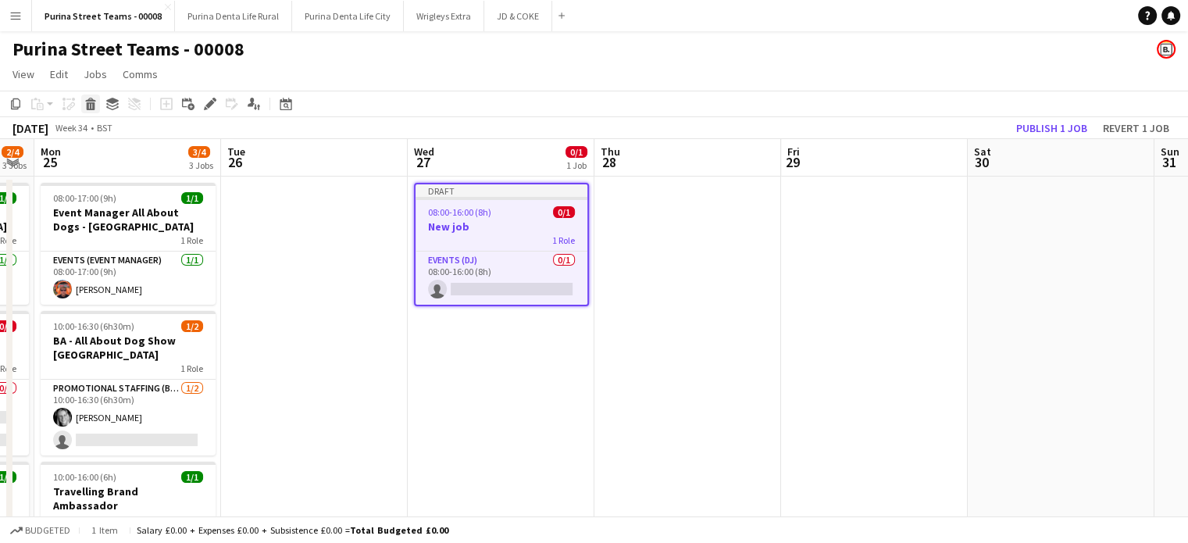
click at [89, 103] on icon at bounding box center [91, 106] width 9 height 8
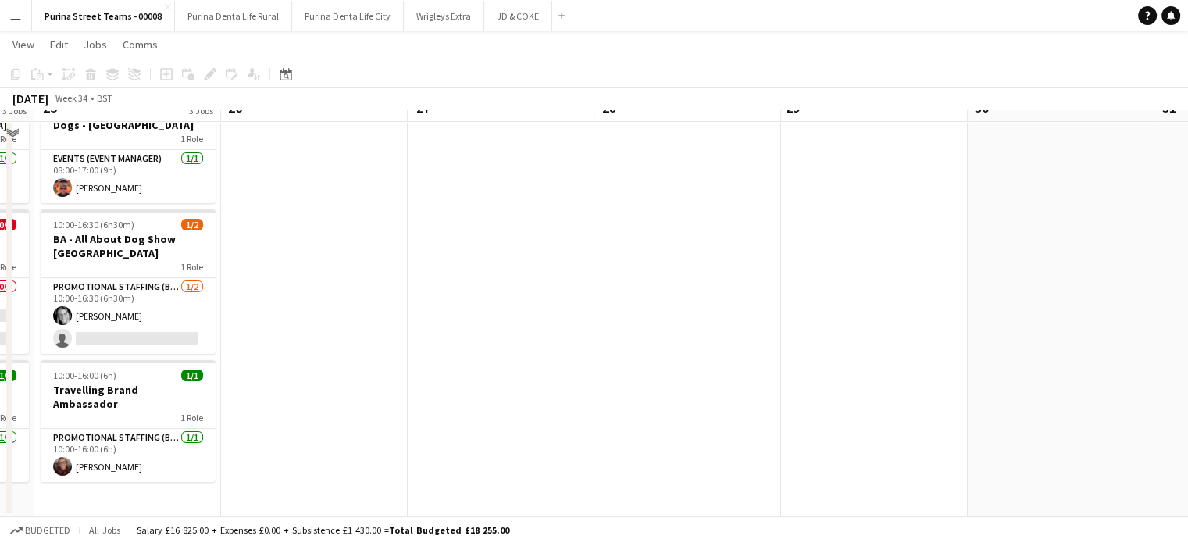
scroll to position [22, 0]
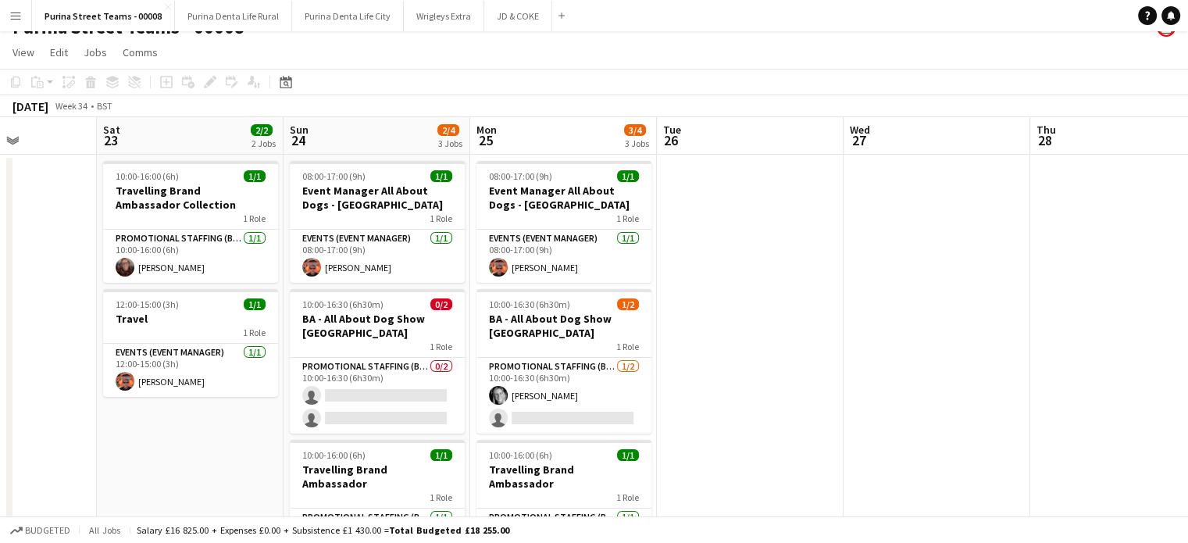
drag, startPoint x: 672, startPoint y: 372, endPoint x: 690, endPoint y: 360, distance: 21.4
click at [815, 362] on app-calendar-viewport "Thu 21 2/2 2 Jobs Fri 22 Sat 23 2/2 2 Jobs Sun 24 2/4 3 Jobs Mon 25 3/4 3 Jobs …" at bounding box center [594, 357] width 1188 height 480
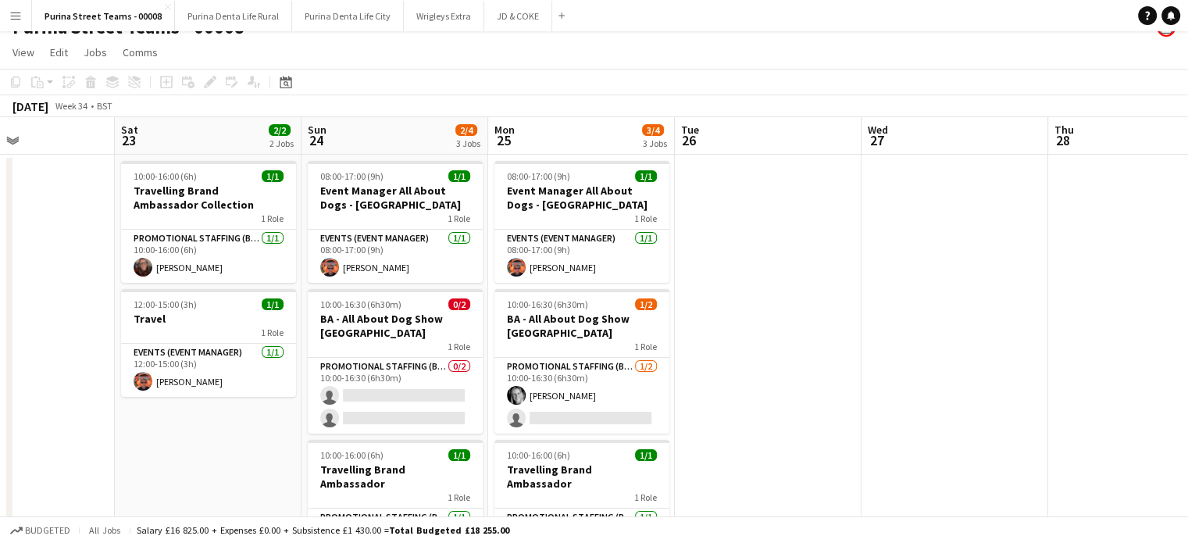
click at [20, 20] on app-icon "Menu" at bounding box center [15, 15] width 12 height 12
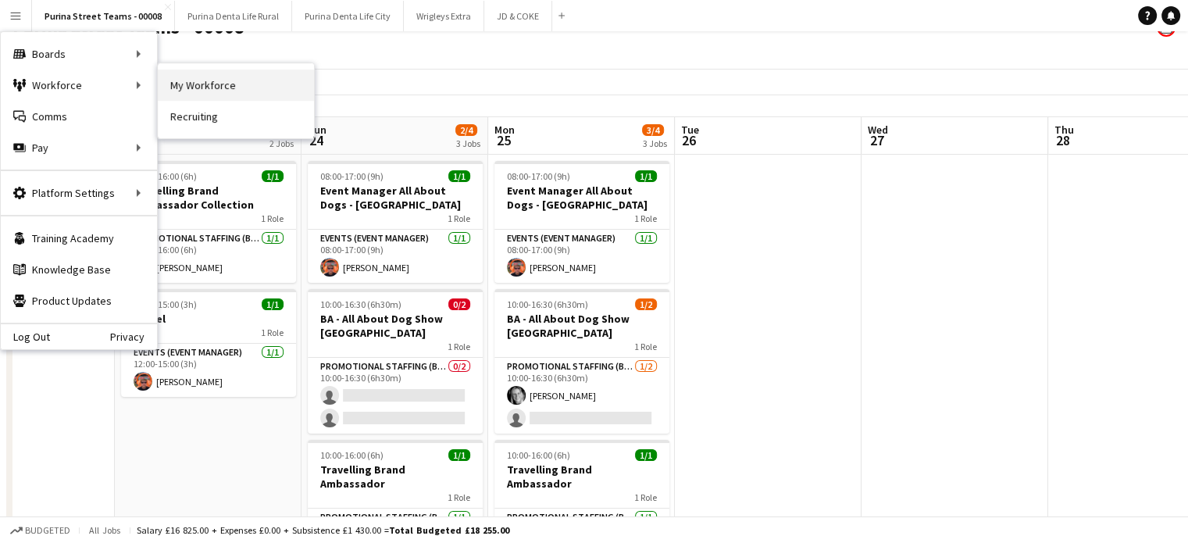
click at [244, 90] on link "My Workforce" at bounding box center [236, 85] width 156 height 31
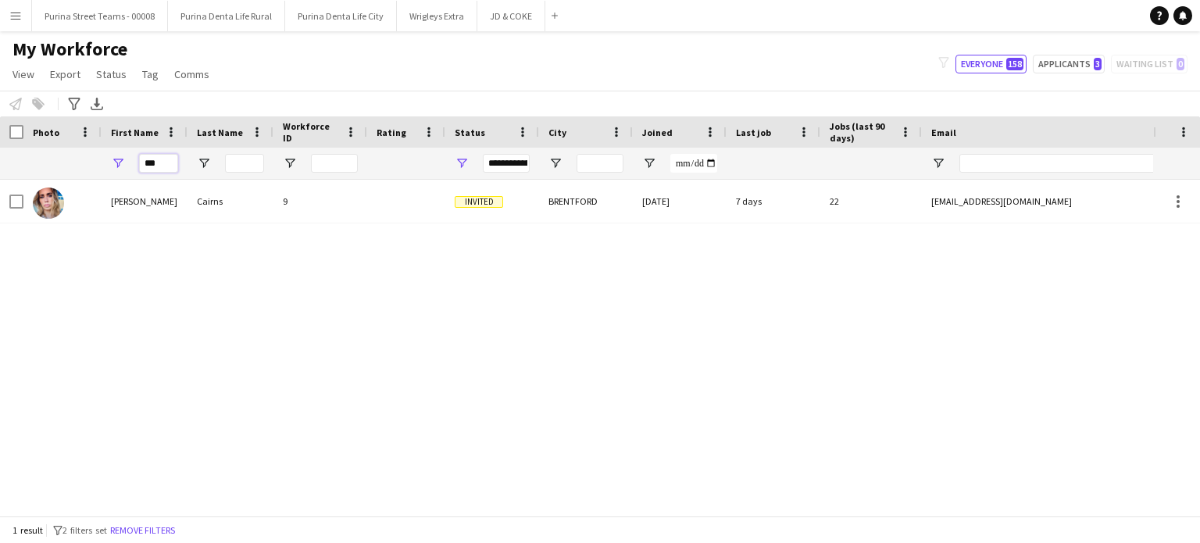
drag, startPoint x: 162, startPoint y: 164, endPoint x: 133, endPoint y: 161, distance: 29.8
click at [133, 161] on div "***" at bounding box center [145, 163] width 86 height 31
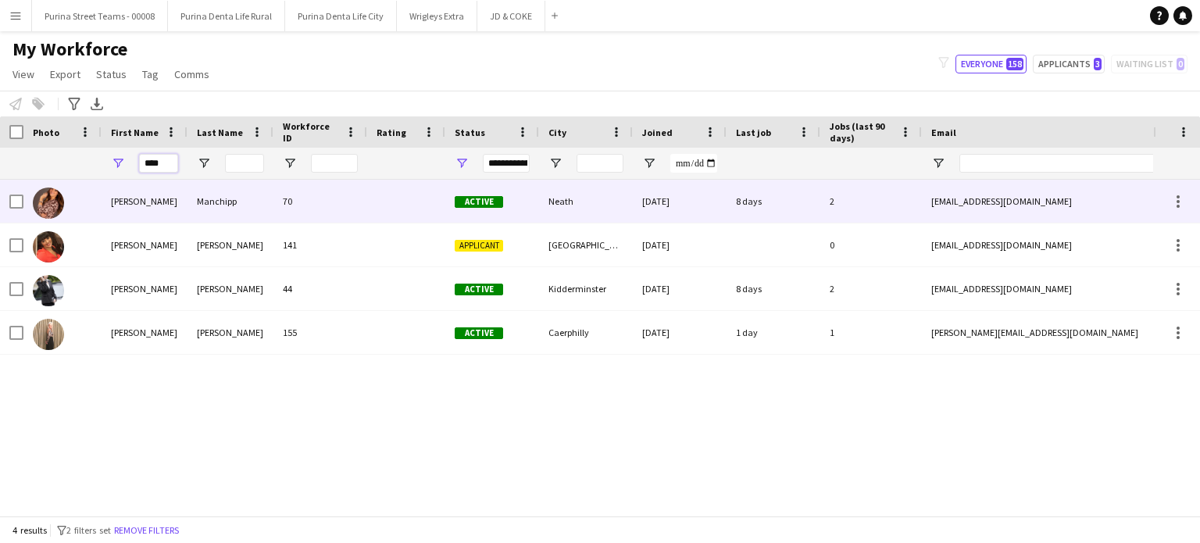
type input "****"
click at [124, 207] on div "[PERSON_NAME]" at bounding box center [145, 201] width 86 height 43
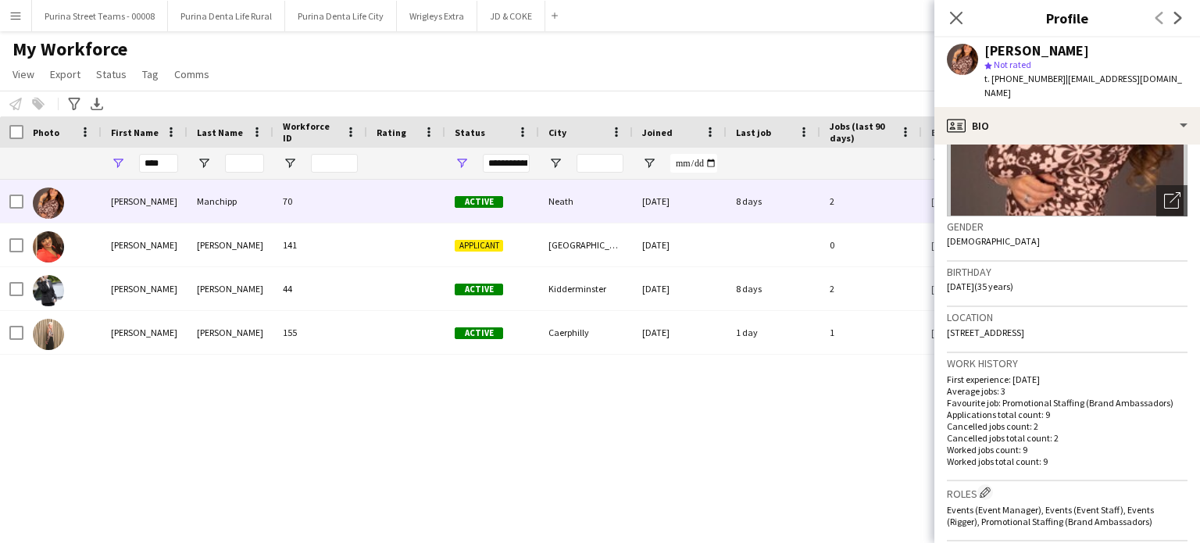
scroll to position [391, 0]
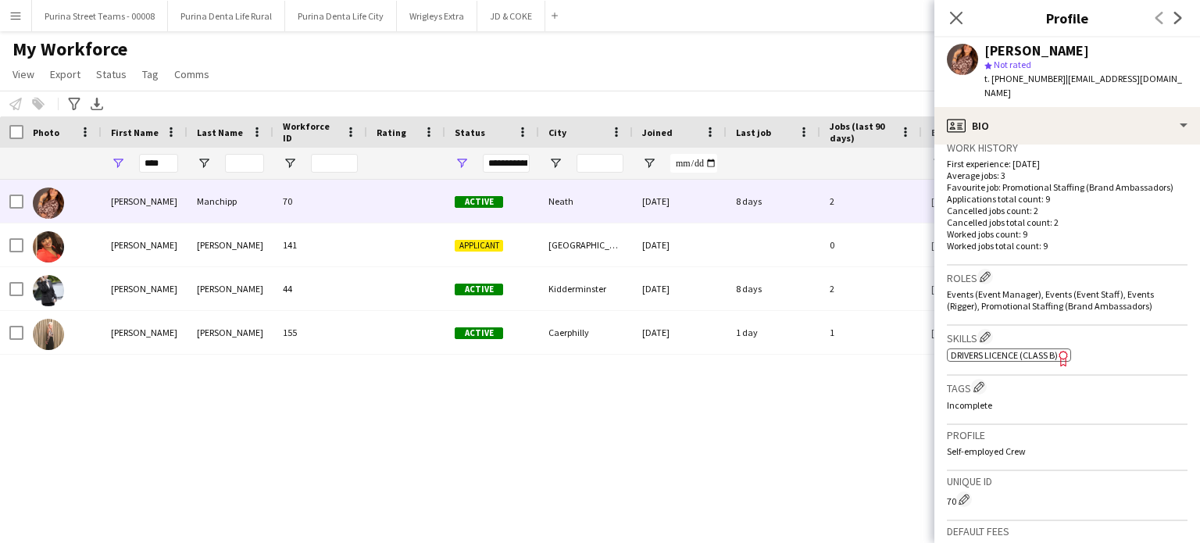
click at [611, 436] on div "[PERSON_NAME] 70 Active Neath [DATE] 8 days 2 [EMAIL_ADDRESS][DOMAIN_NAME] [PHO…" at bounding box center [576, 342] width 1153 height 324
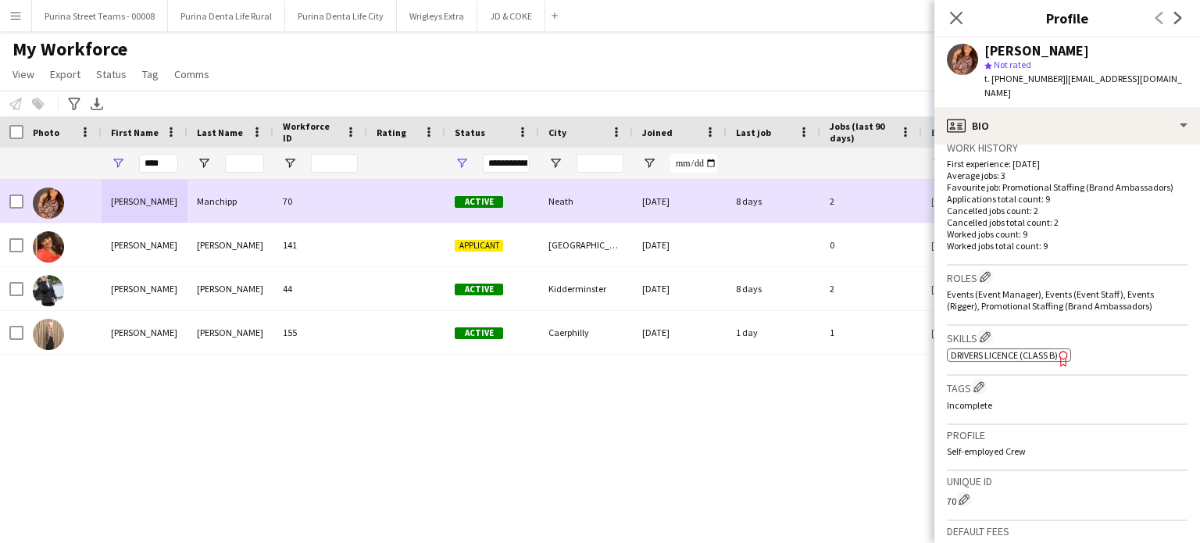
click at [641, 212] on div "[DATE]" at bounding box center [680, 201] width 94 height 43
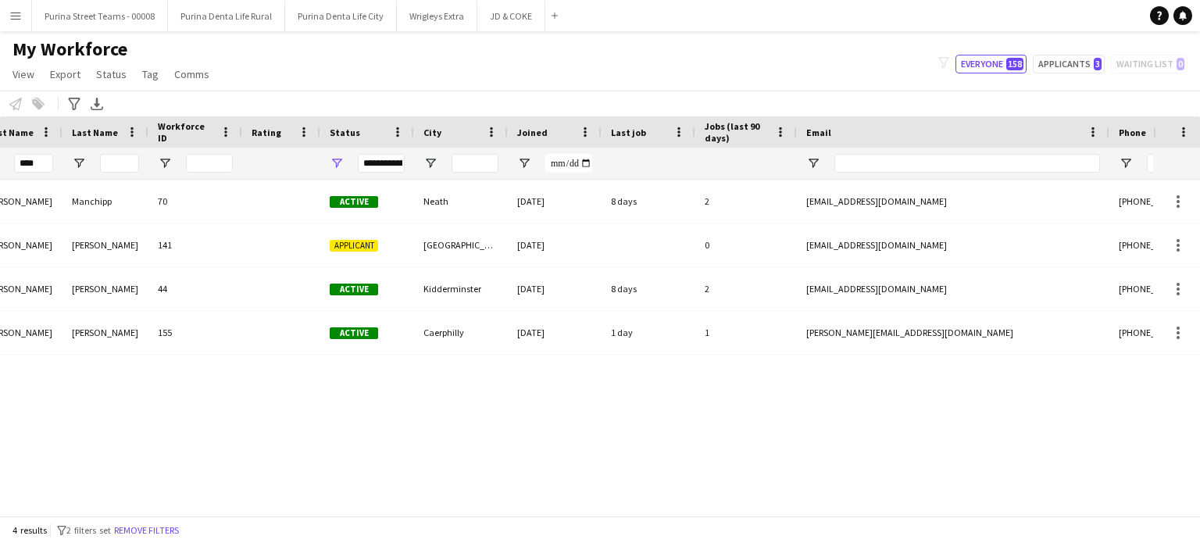
scroll to position [0, 0]
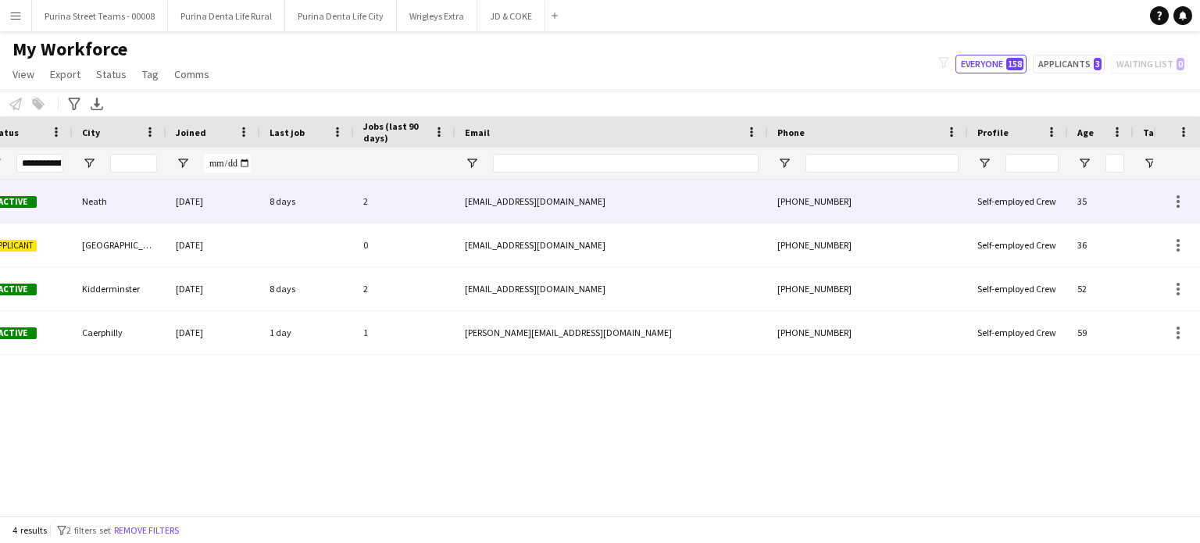
click at [1008, 204] on div "Self-employed Crew" at bounding box center [1018, 201] width 100 height 43
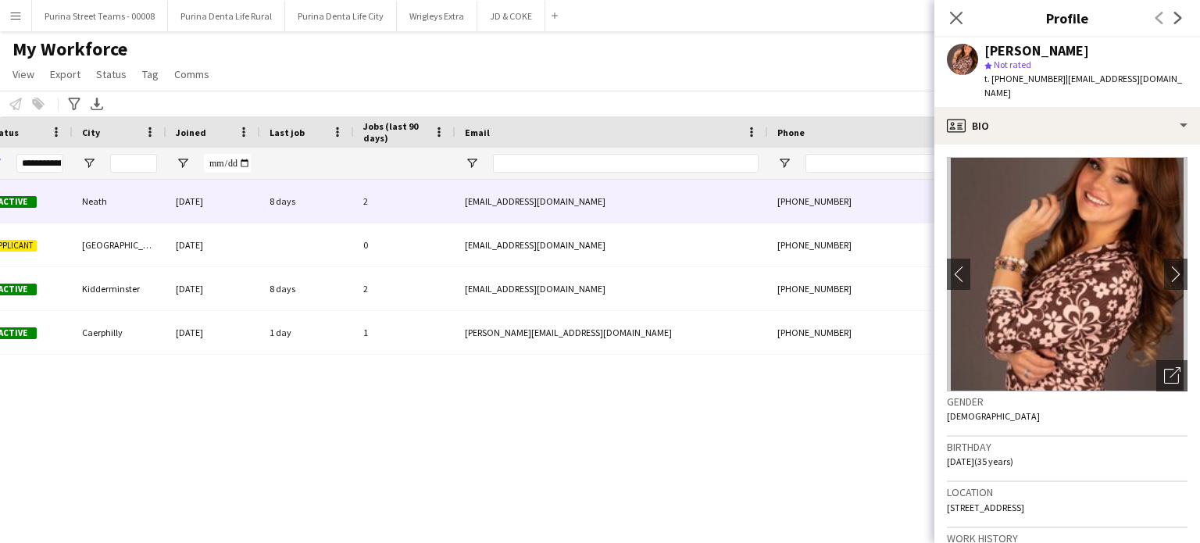
click at [22, 27] on button "Menu" at bounding box center [15, 15] width 31 height 31
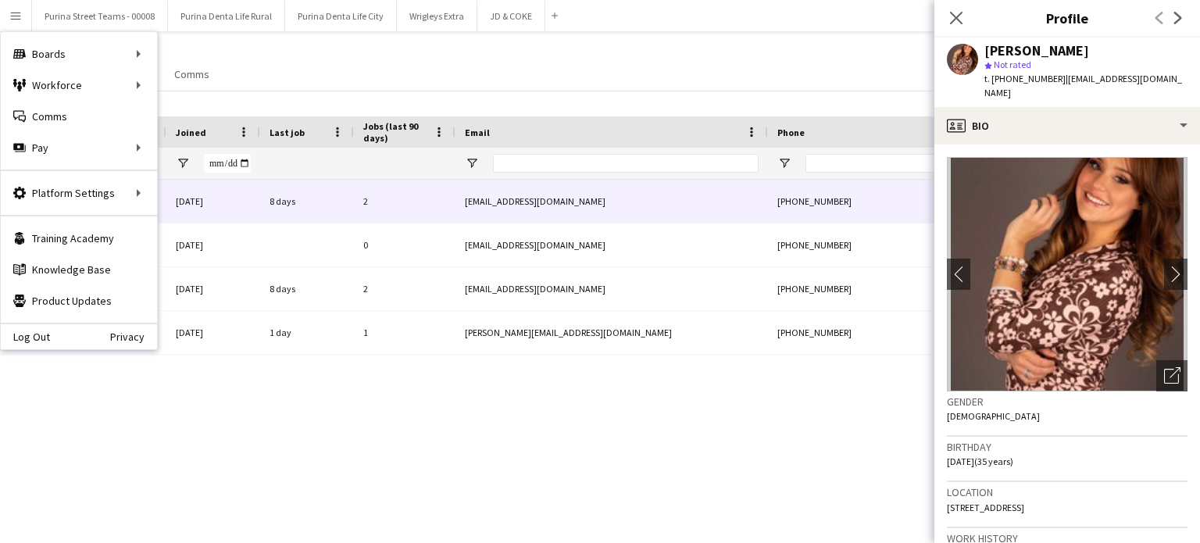
click at [12, 19] on app-icon "Menu" at bounding box center [15, 15] width 12 height 12
click at [241, 119] on link "Recruiting" at bounding box center [236, 116] width 156 height 31
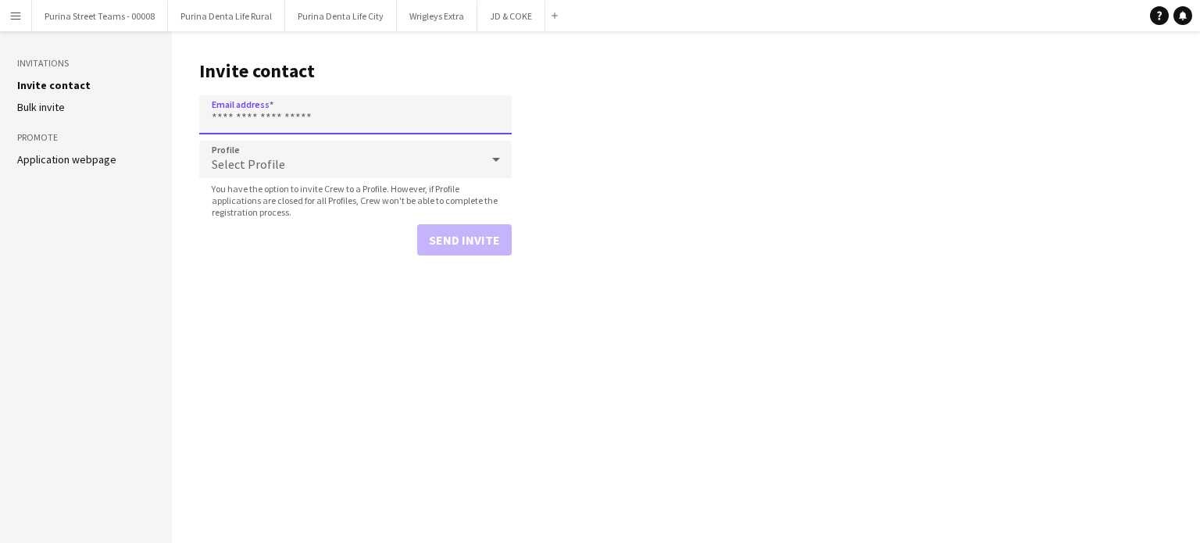
click at [265, 114] on input "Email address" at bounding box center [355, 114] width 312 height 39
paste input "**********"
type input "**********"
click at [467, 237] on button "Send invite" at bounding box center [464, 239] width 95 height 31
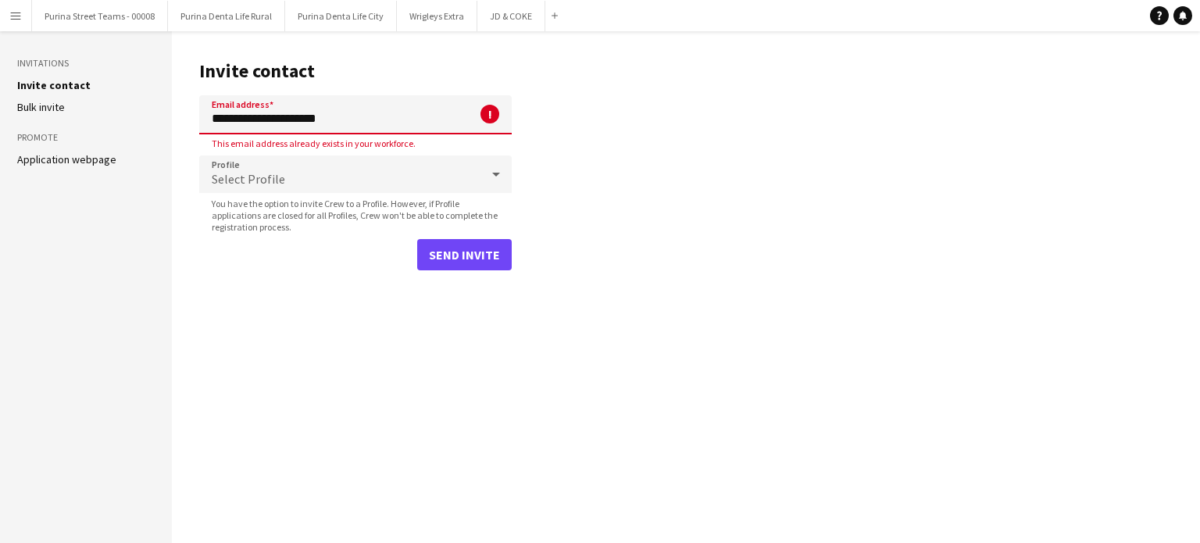
click at [390, 112] on input "**********" at bounding box center [355, 114] width 312 height 39
click at [12, 27] on button "Menu" at bounding box center [15, 15] width 31 height 31
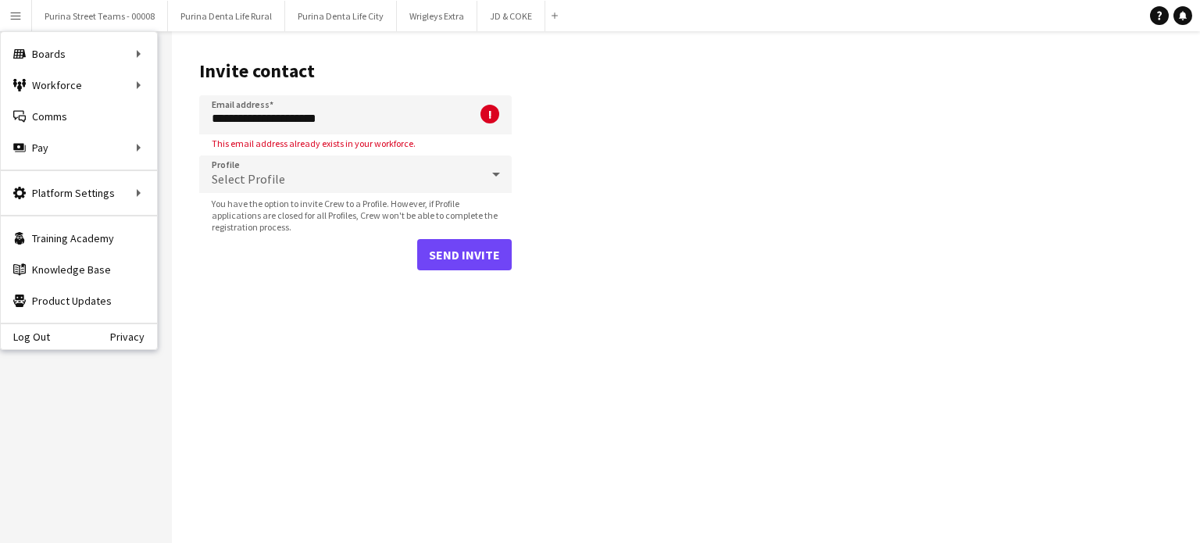
click at [327, 255] on div "Send invite" at bounding box center [355, 254] width 312 height 31
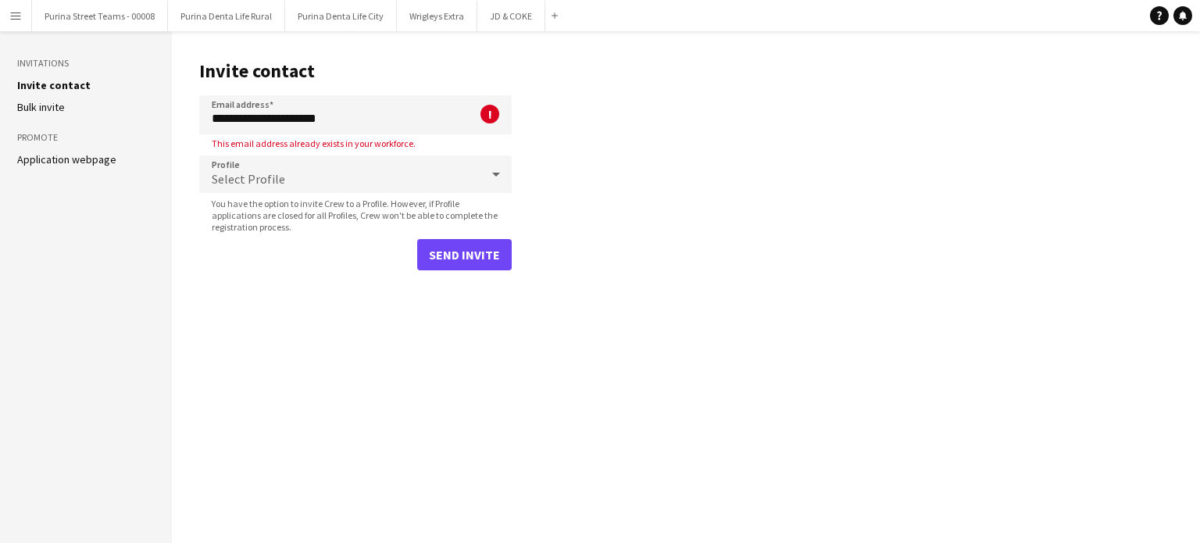
click at [50, 105] on link "Bulk invite" at bounding box center [41, 107] width 48 height 14
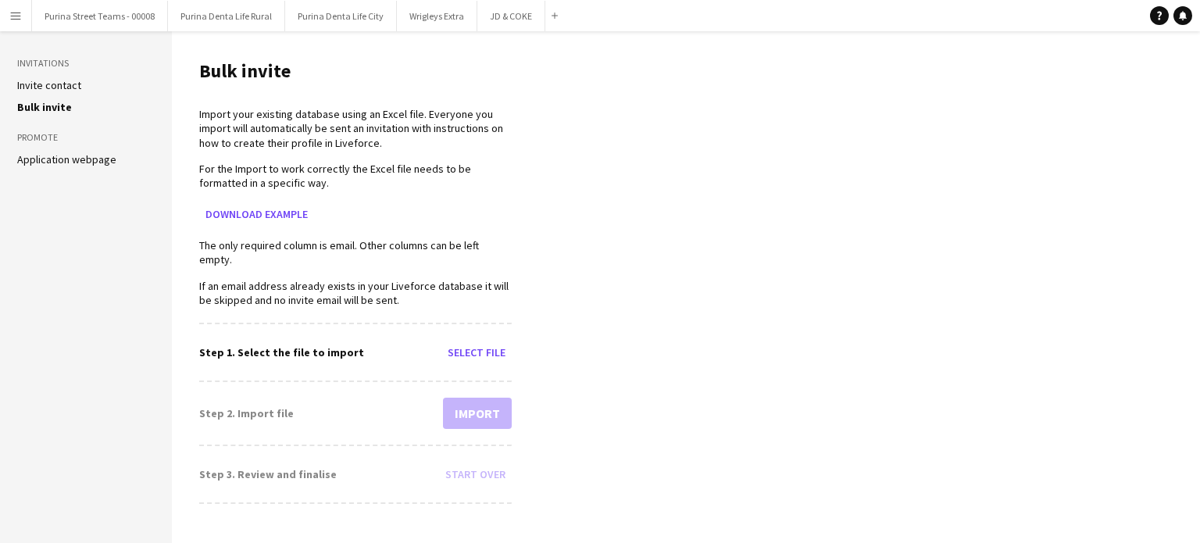
click at [57, 162] on link "Application webpage" at bounding box center [66, 159] width 99 height 14
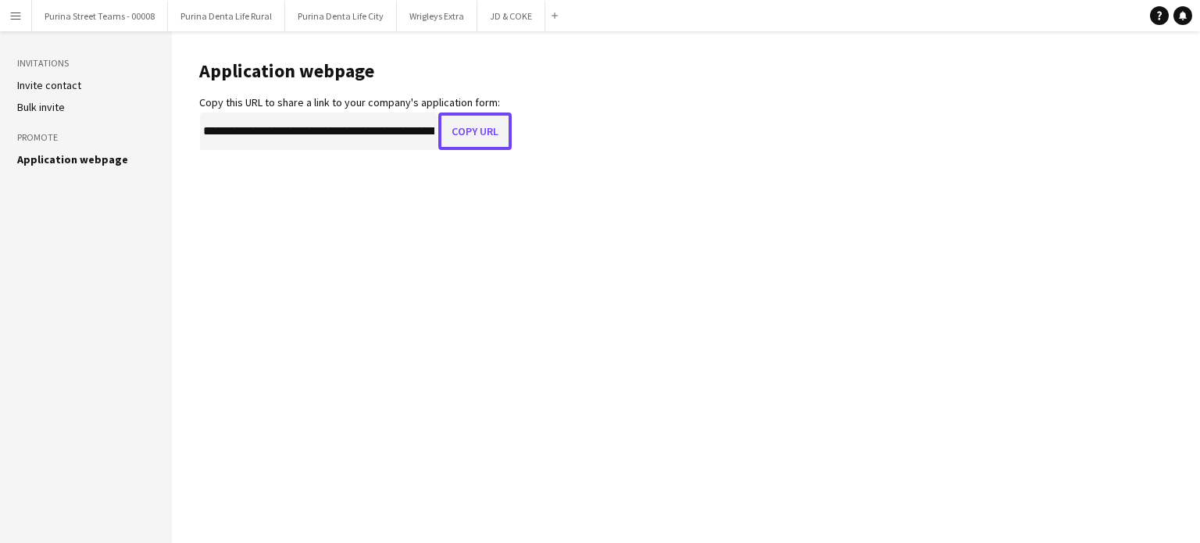
click at [498, 139] on button "Copy URL" at bounding box center [474, 130] width 73 height 37
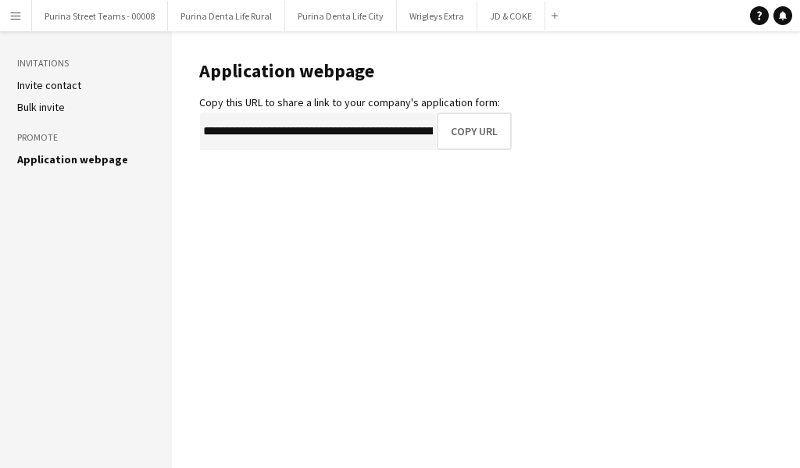
click at [799, 254] on main "**********" at bounding box center [486, 249] width 628 height 437
drag, startPoint x: 667, startPoint y: 305, endPoint x: 646, endPoint y: 439, distance: 136.0
drag, startPoint x: 646, startPoint y: 439, endPoint x: 640, endPoint y: 450, distance: 12.2
drag, startPoint x: 640, startPoint y: 450, endPoint x: 612, endPoint y: 465, distance: 31.8
